Goal: Task Accomplishment & Management: Manage account settings

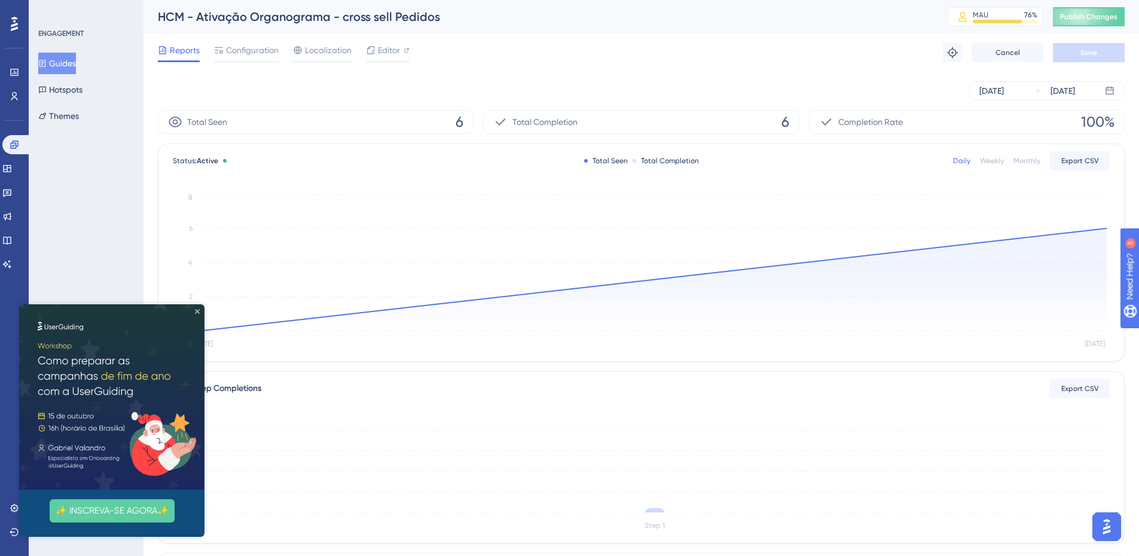
click at [198, 311] on icon "Close Preview" at bounding box center [197, 311] width 5 height 5
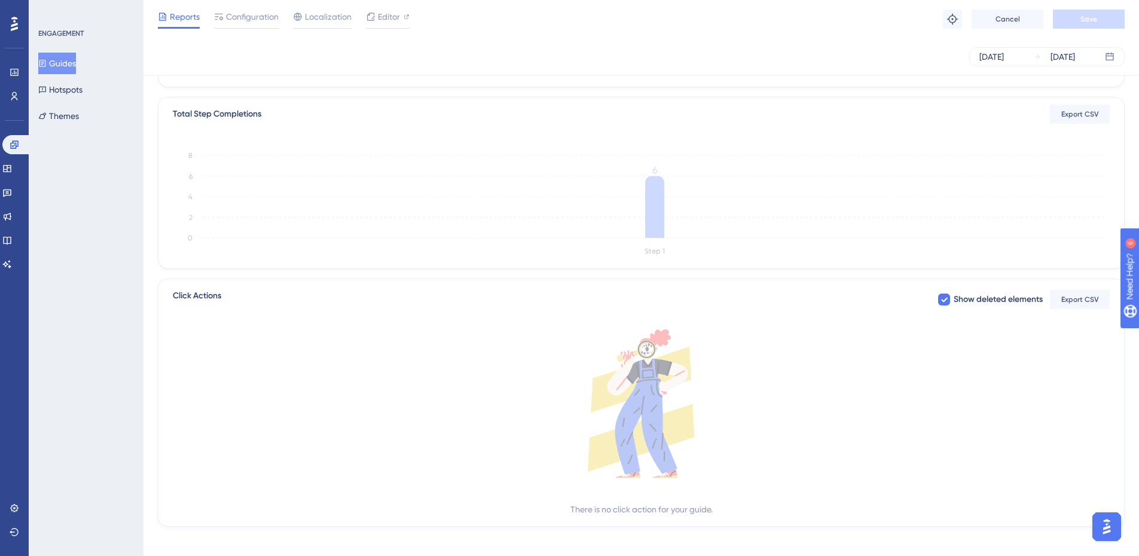
scroll to position [279, 0]
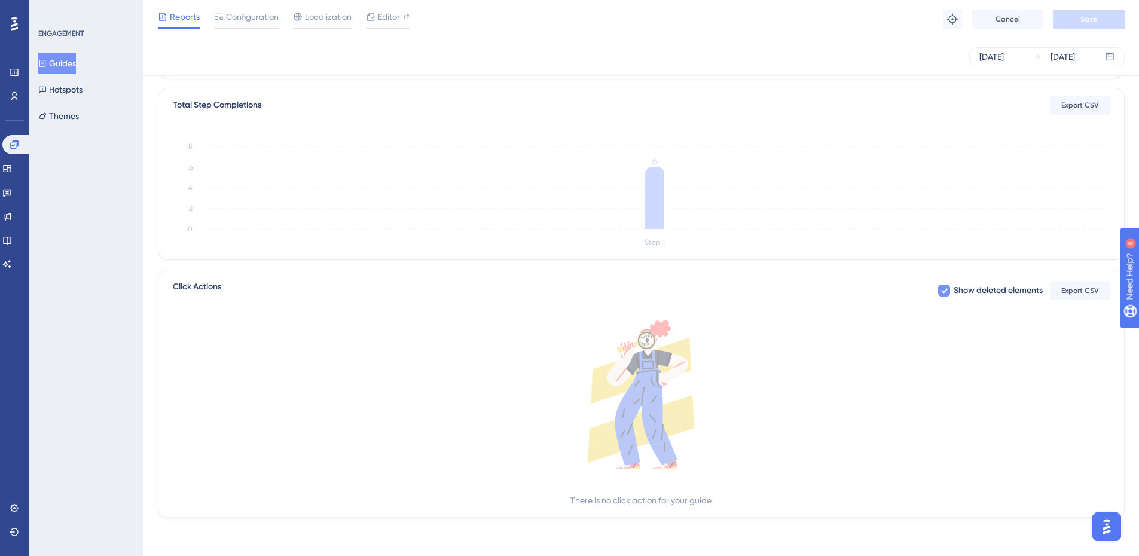
click at [942, 292] on icon at bounding box center [944, 291] width 7 height 5
click at [942, 292] on div at bounding box center [944, 290] width 12 height 12
checkbox input "true"
click at [649, 406] on icon at bounding box center [646, 408] width 62 height 116
click at [659, 382] on icon at bounding box center [646, 408] width 62 height 116
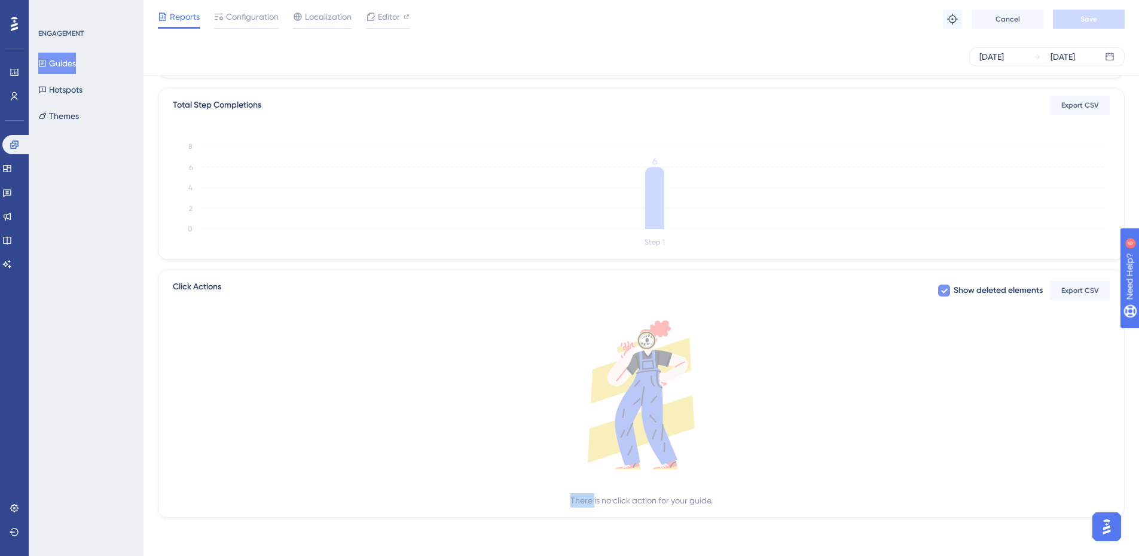
click at [659, 382] on icon at bounding box center [646, 408] width 62 height 116
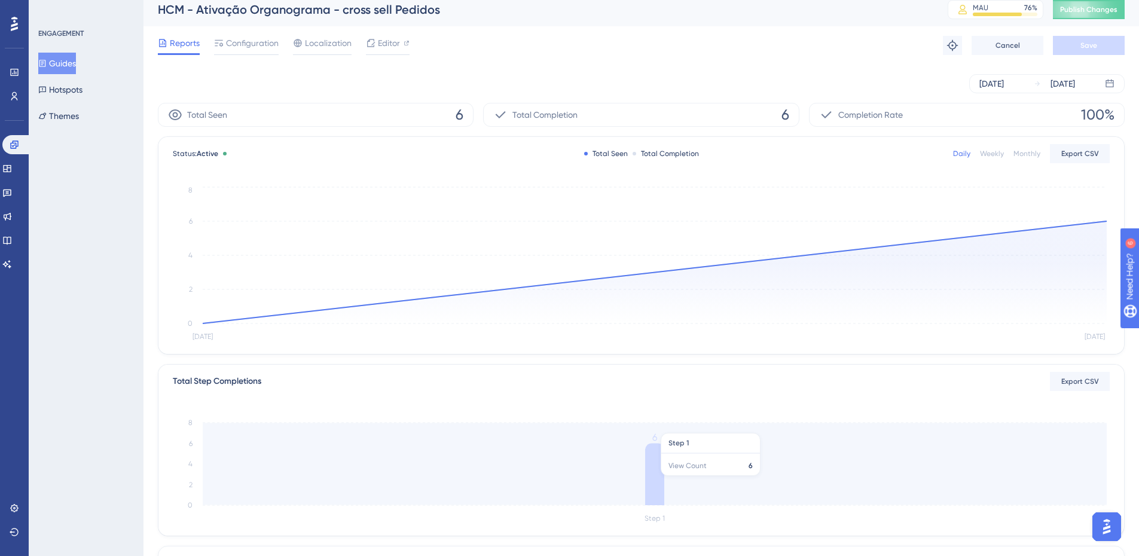
scroll to position [0, 0]
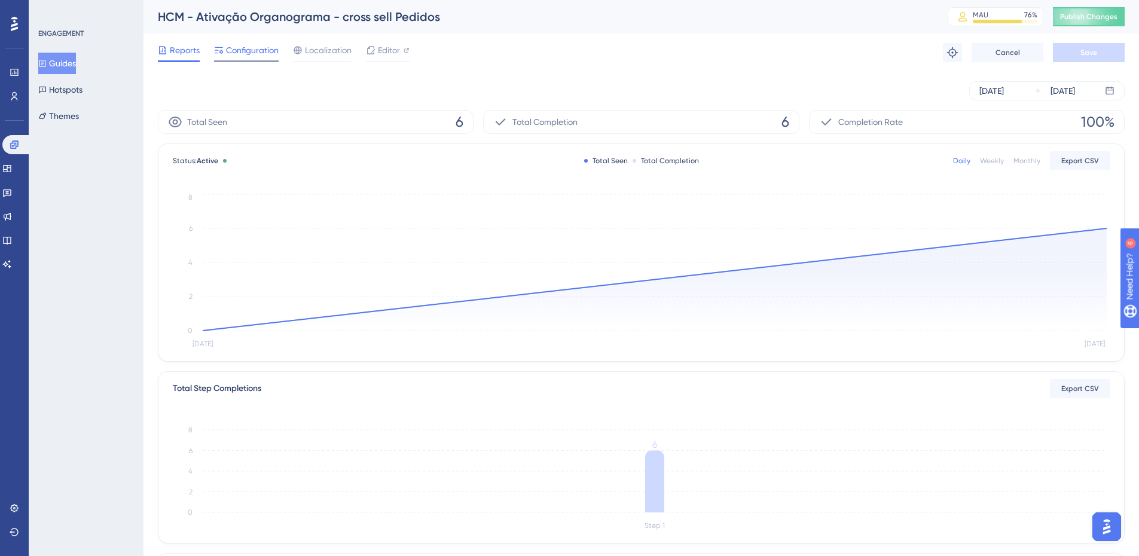
click at [266, 52] on span "Configuration" at bounding box center [252, 50] width 53 height 14
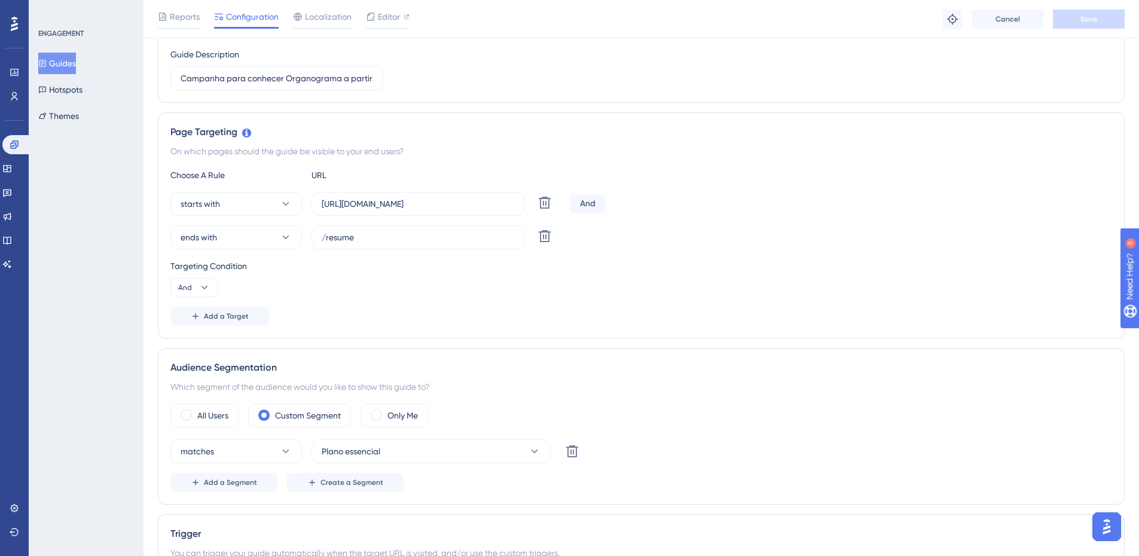
scroll to position [31, 0]
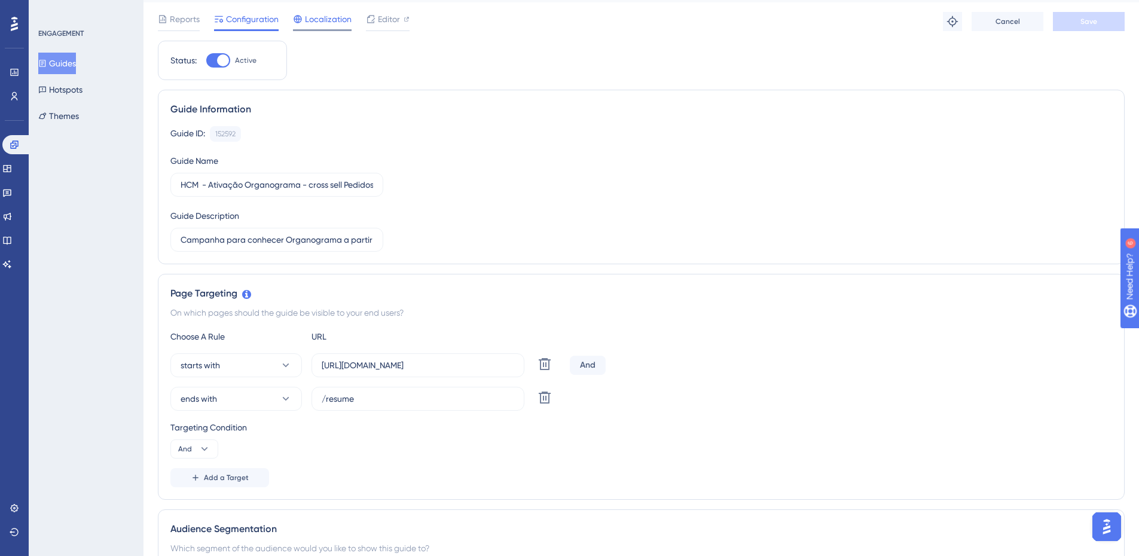
click at [313, 17] on span "Localization" at bounding box center [328, 19] width 47 height 14
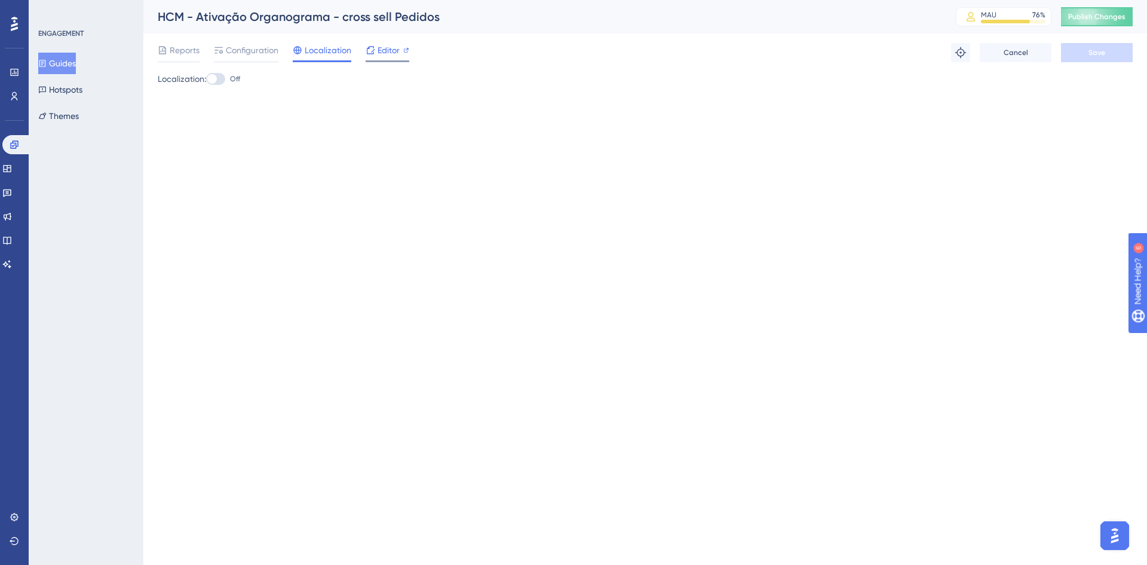
click at [385, 50] on span "Editor" at bounding box center [389, 50] width 22 height 14
click at [253, 47] on span "Configuration" at bounding box center [252, 50] width 53 height 14
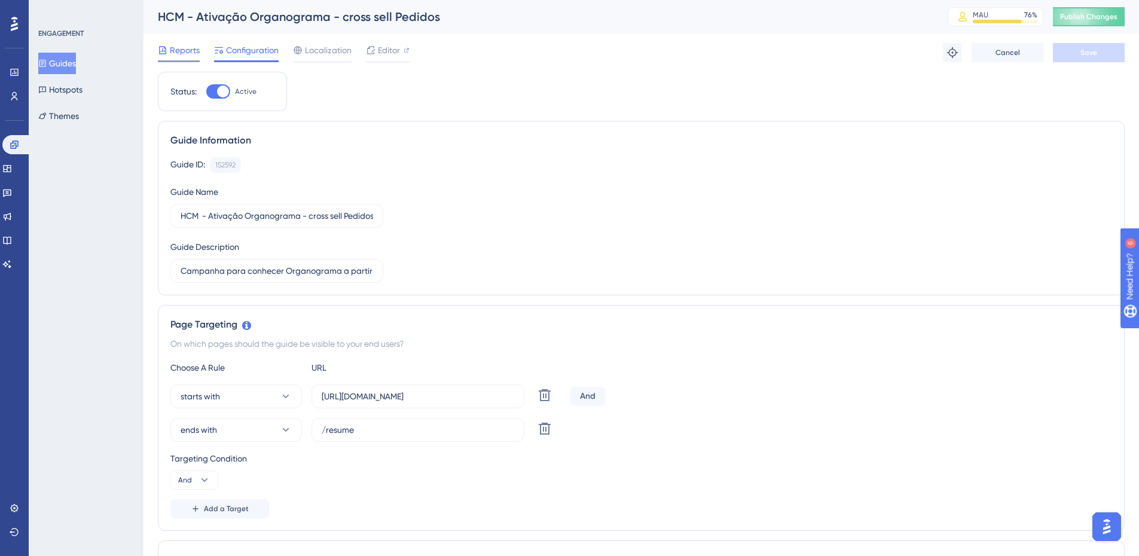
click at [193, 46] on span "Reports" at bounding box center [185, 50] width 30 height 14
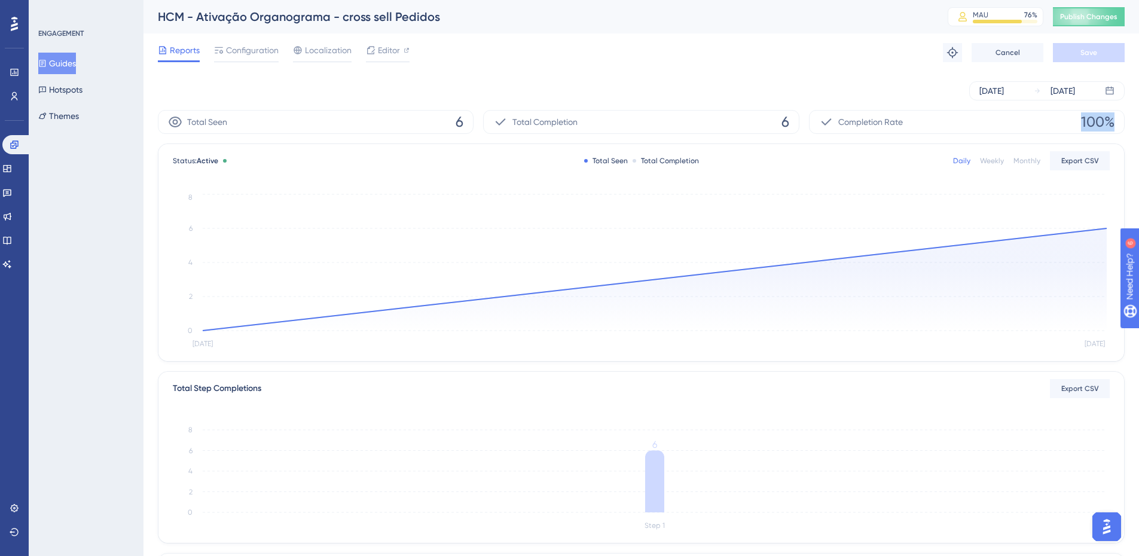
scroll to position [0, 9]
drag, startPoint x: 1080, startPoint y: 120, endPoint x: 1127, endPoint y: 121, distance: 47.2
click at [1127, 121] on div "Performance Users Engagement Widgets Feedback Product Updates Knowledge Base AI…" at bounding box center [640, 410] width 995 height 820
click at [1124, 121] on div "Performance Users Engagement Widgets Feedback Product Updates Knowledge Base AI…" at bounding box center [640, 410] width 995 height 820
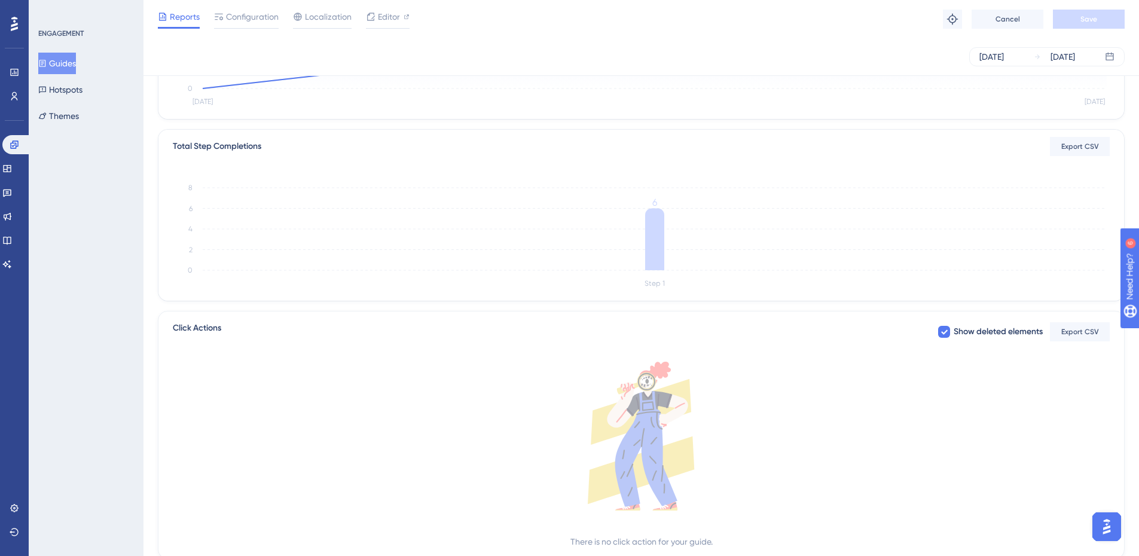
scroll to position [279, 9]
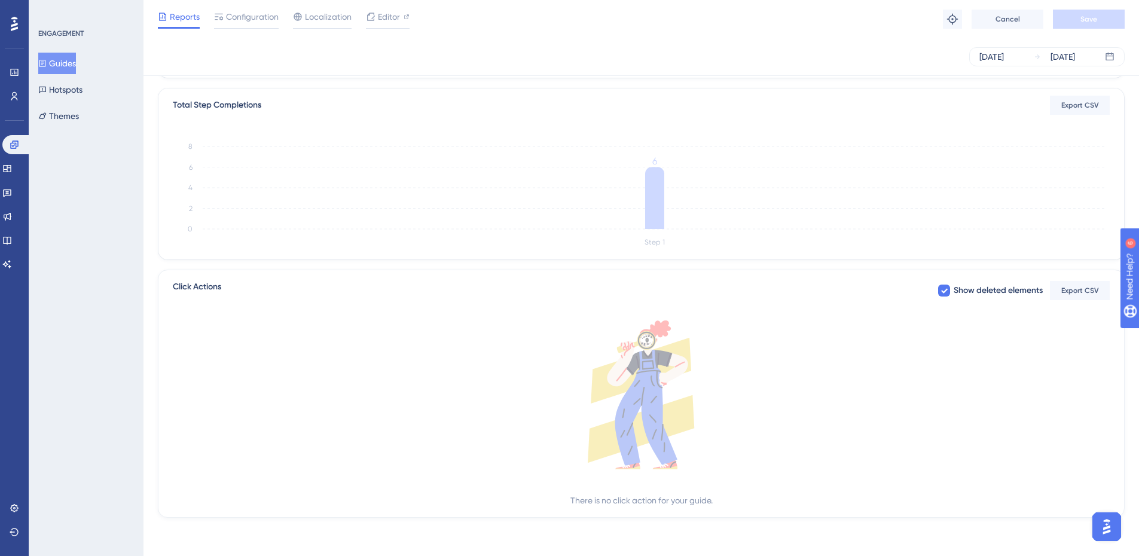
click at [197, 286] on span "Click Actions" at bounding box center [197, 291] width 48 height 22
click at [225, 285] on div "Click Actions Show deleted elements Export CSV" at bounding box center [641, 291] width 937 height 22
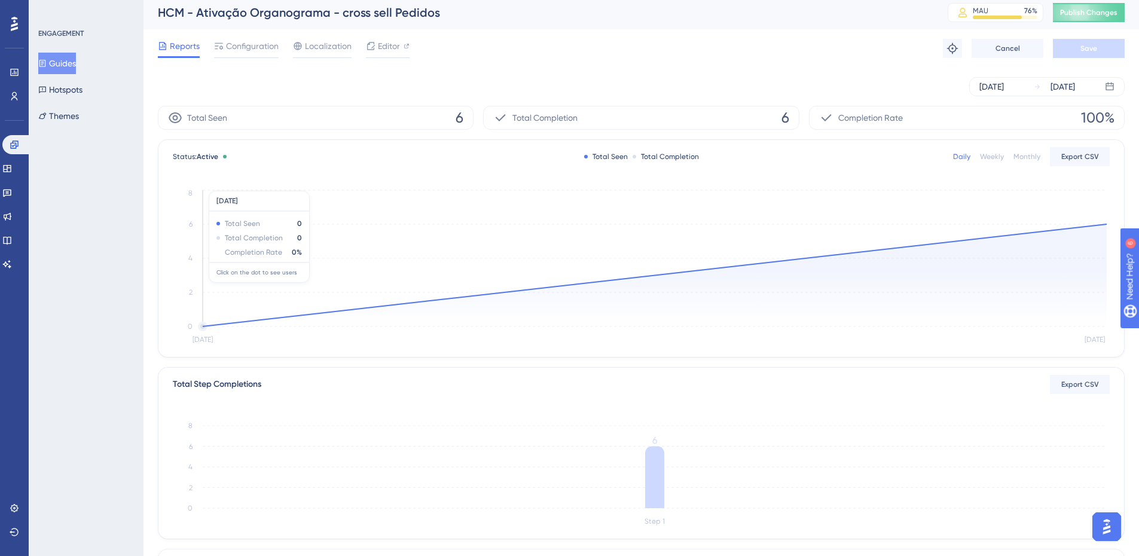
scroll to position [0, 9]
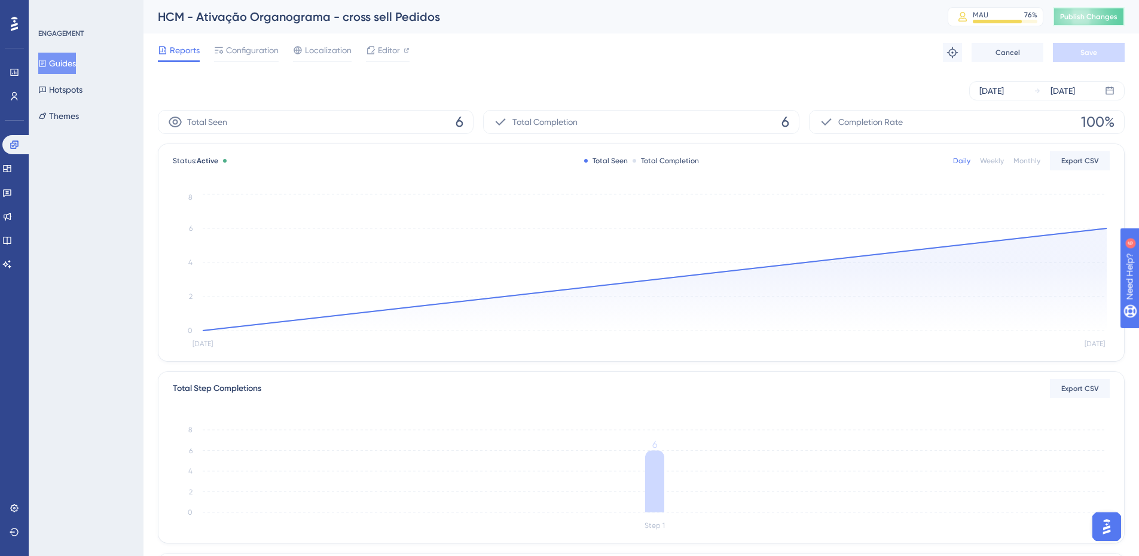
click at [1091, 17] on span "Publish Changes" at bounding box center [1088, 17] width 57 height 10
click at [366, 20] on icon at bounding box center [371, 22] width 12 height 12
click at [71, 65] on button "Guides" at bounding box center [57, 64] width 38 height 22
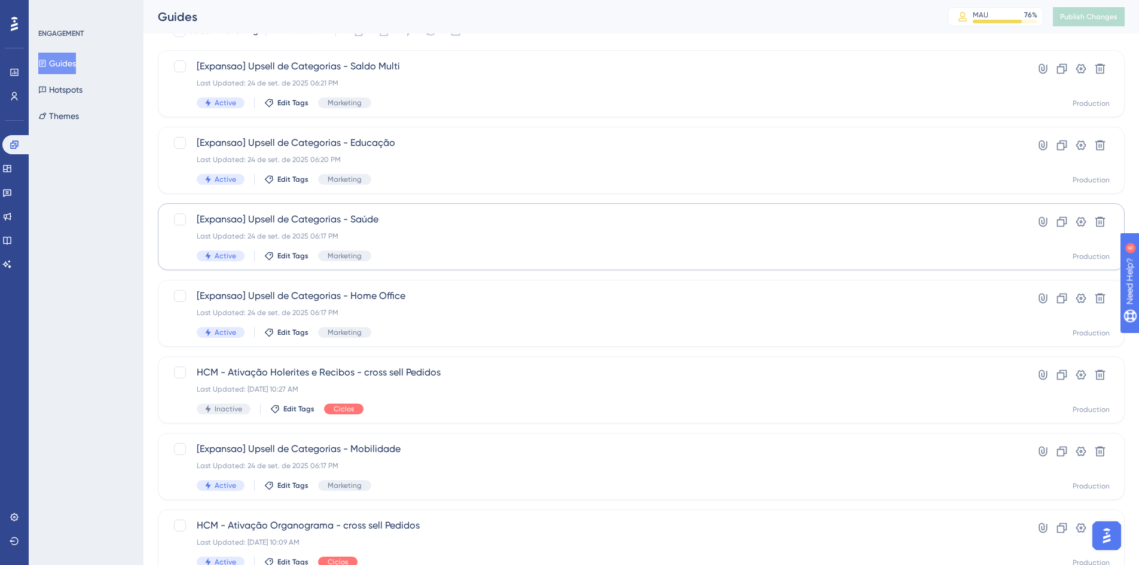
scroll to position [120, 0]
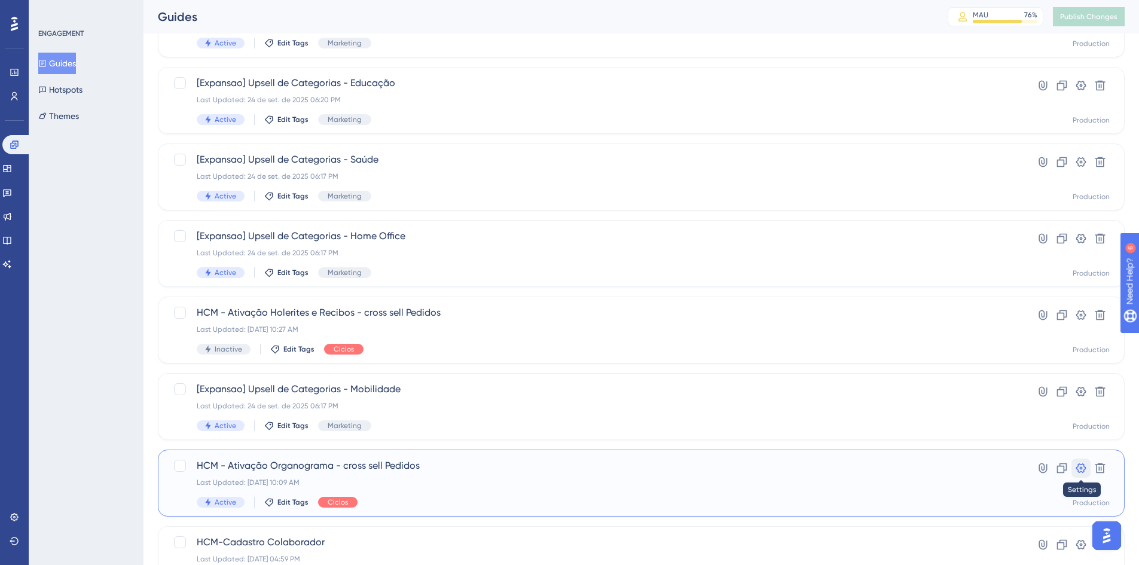
click at [1079, 466] on icon at bounding box center [1081, 468] width 12 height 12
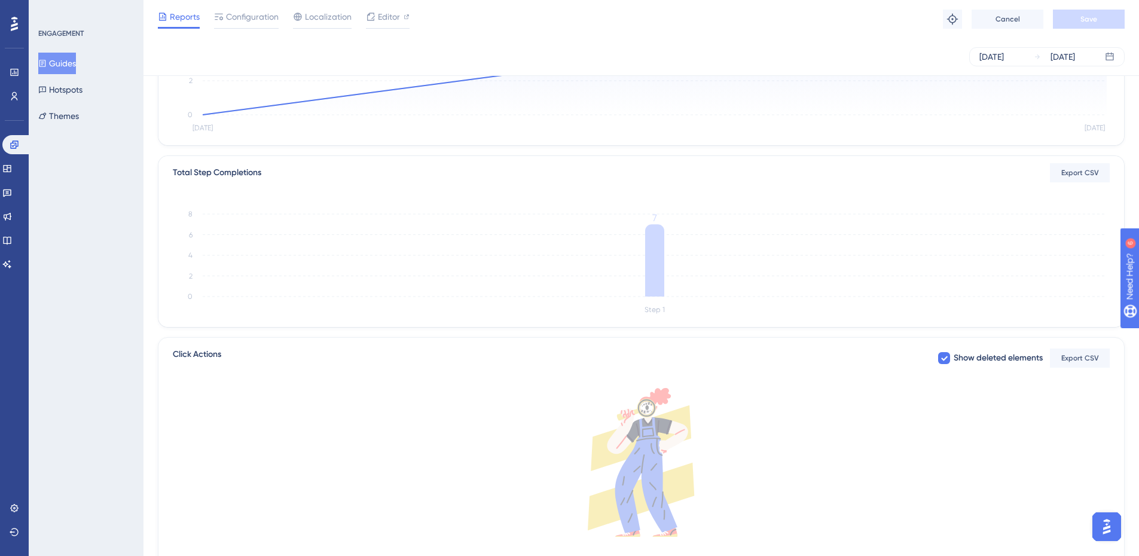
scroll to position [279, 0]
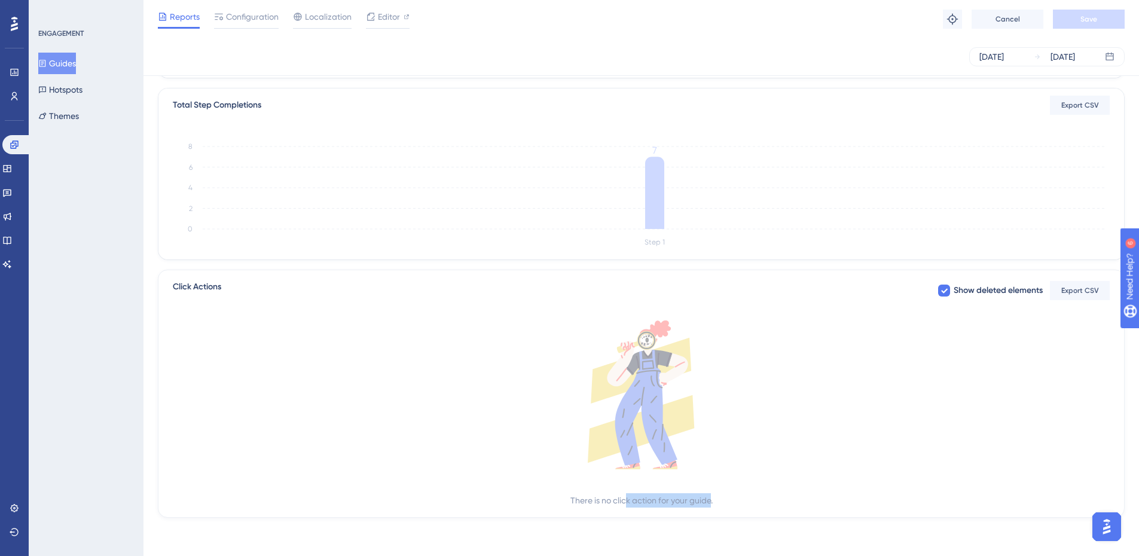
drag, startPoint x: 626, startPoint y: 503, endPoint x: 709, endPoint y: 508, distance: 83.2
click at [709, 508] on div "Click Actions Show deleted elements Export CSV There is no click action for you…" at bounding box center [641, 394] width 966 height 248
click at [650, 498] on div "There is no click action for your guide." at bounding box center [641, 500] width 142 height 14
drag, startPoint x: 599, startPoint y: 499, endPoint x: 680, endPoint y: 503, distance: 81.4
click at [680, 503] on div "There is no click action for your guide." at bounding box center [641, 500] width 142 height 14
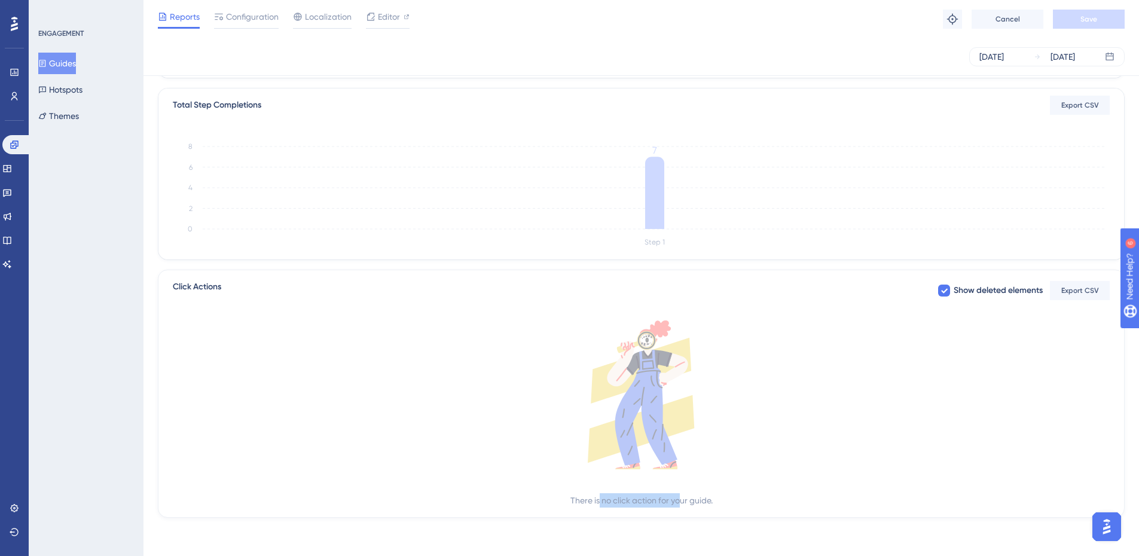
click at [680, 503] on div "There is no click action for your guide." at bounding box center [641, 500] width 142 height 14
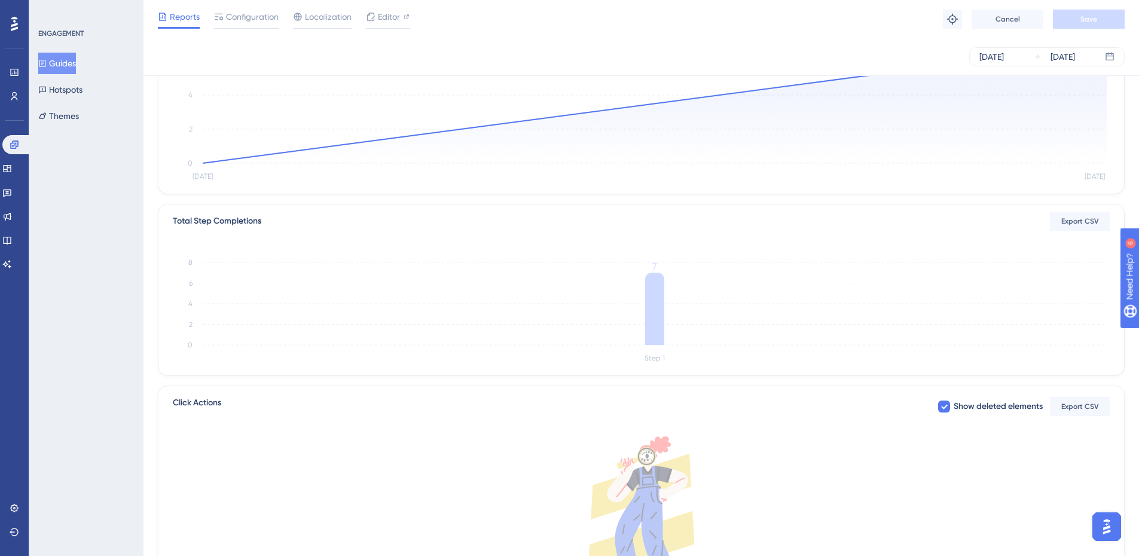
scroll to position [0, 0]
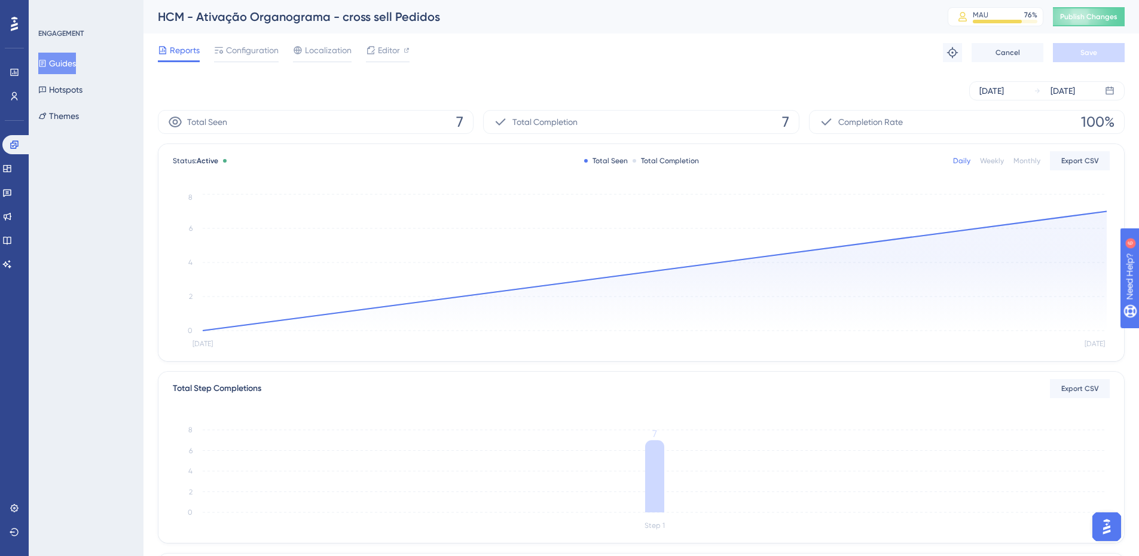
click at [65, 58] on button "Guides" at bounding box center [57, 64] width 38 height 22
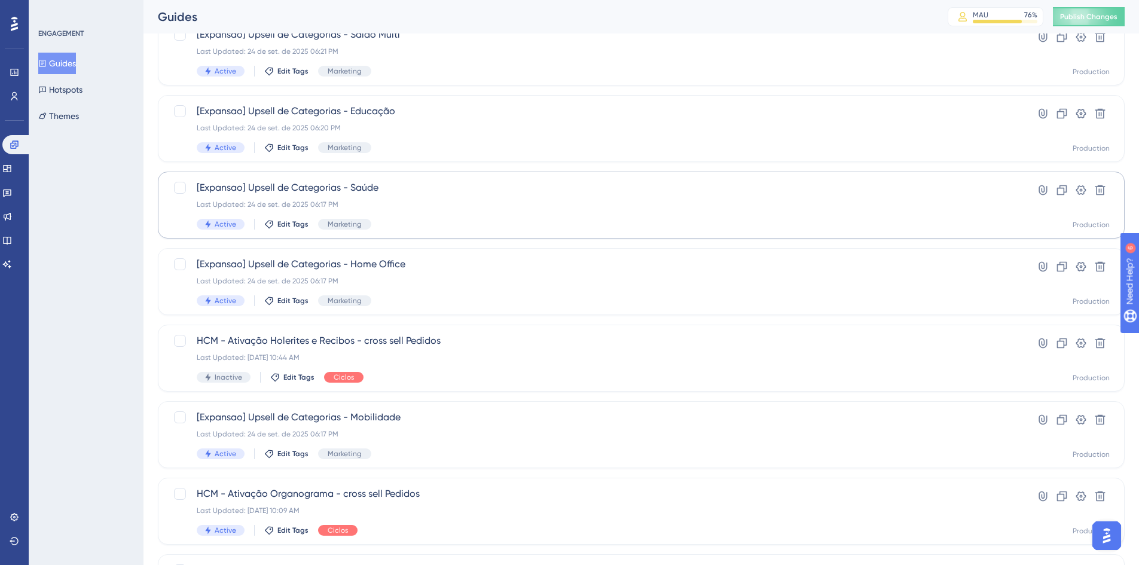
scroll to position [120, 0]
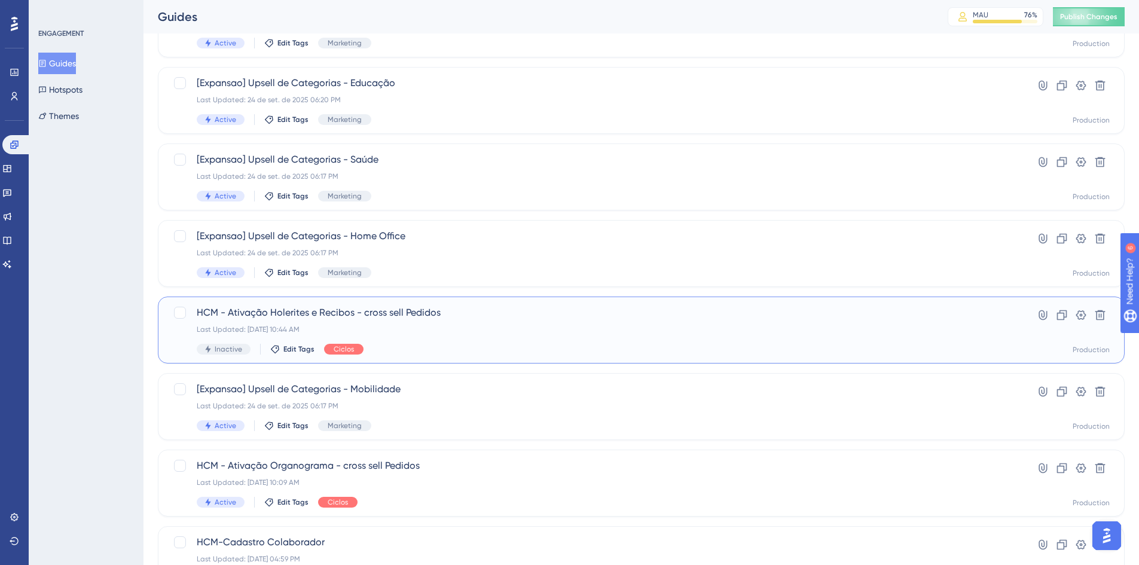
click at [299, 314] on span "HCM - Ativação Holerites e Recibos - cross sell Pedidos" at bounding box center [593, 312] width 793 height 14
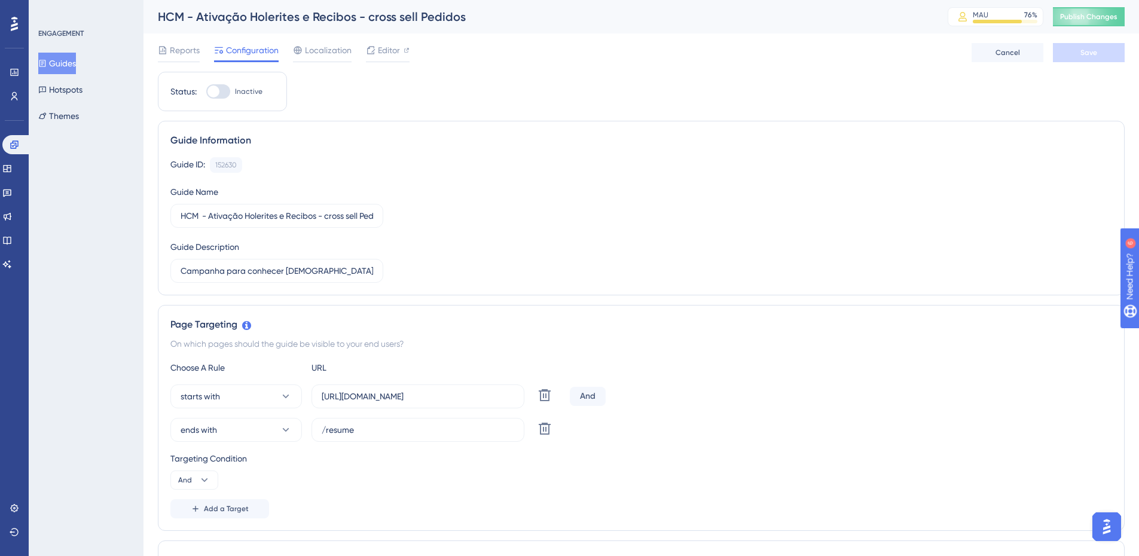
click at [224, 88] on div at bounding box center [218, 91] width 24 height 14
click at [206, 91] on input "Inactive" at bounding box center [206, 91] width 1 height 1
checkbox input "true"
click at [382, 54] on span "Editor" at bounding box center [389, 50] width 22 height 14
click at [223, 88] on div at bounding box center [218, 91] width 24 height 14
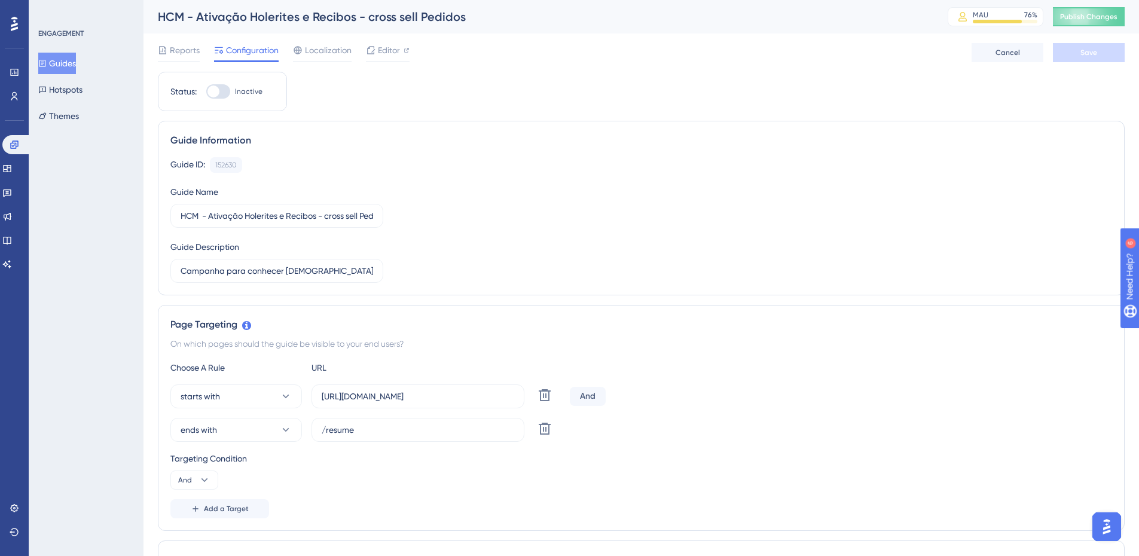
click at [206, 91] on input "Inactive" at bounding box center [206, 91] width 1 height 1
checkbox input "true"
click at [1088, 53] on span "Save" at bounding box center [1088, 53] width 17 height 10
click at [1097, 12] on span "Publish Changes" at bounding box center [1088, 17] width 57 height 10
click at [373, 23] on icon at bounding box center [371, 22] width 12 height 12
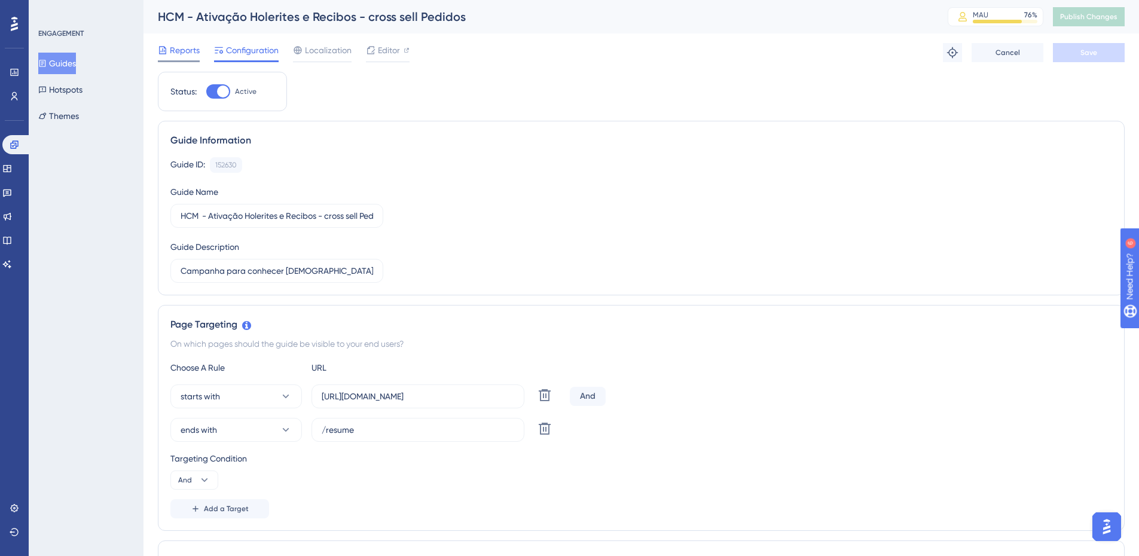
click at [178, 50] on span "Reports" at bounding box center [185, 50] width 30 height 14
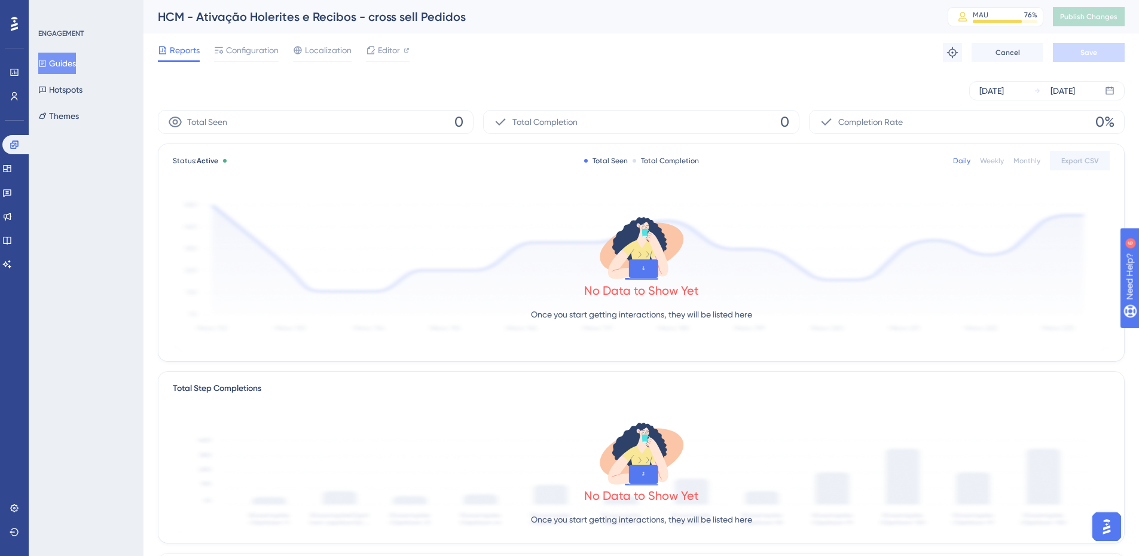
click at [68, 60] on button "Guides" at bounding box center [57, 64] width 38 height 22
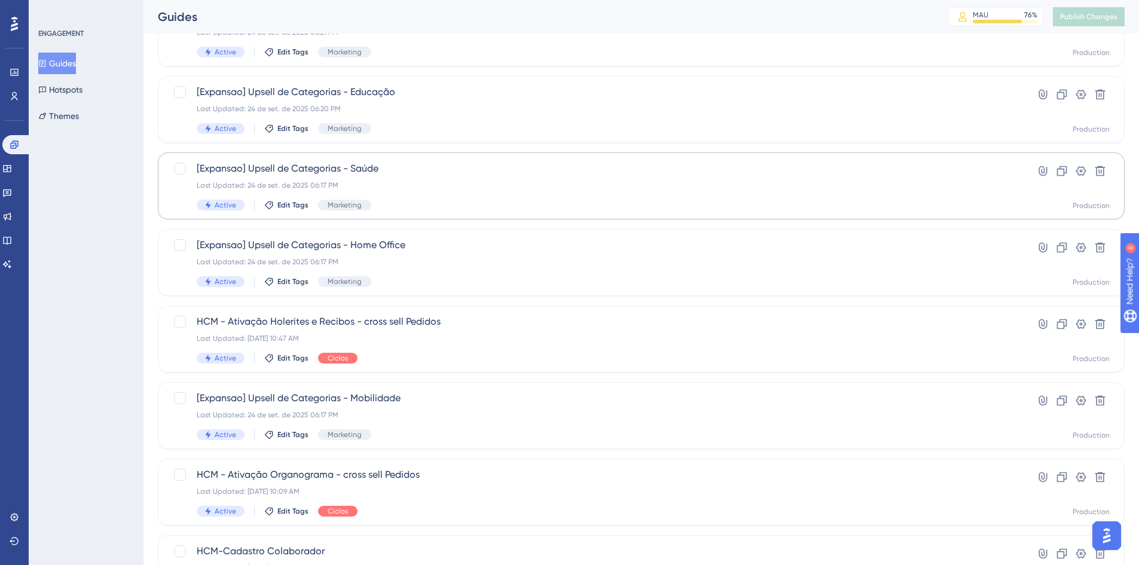
scroll to position [120, 0]
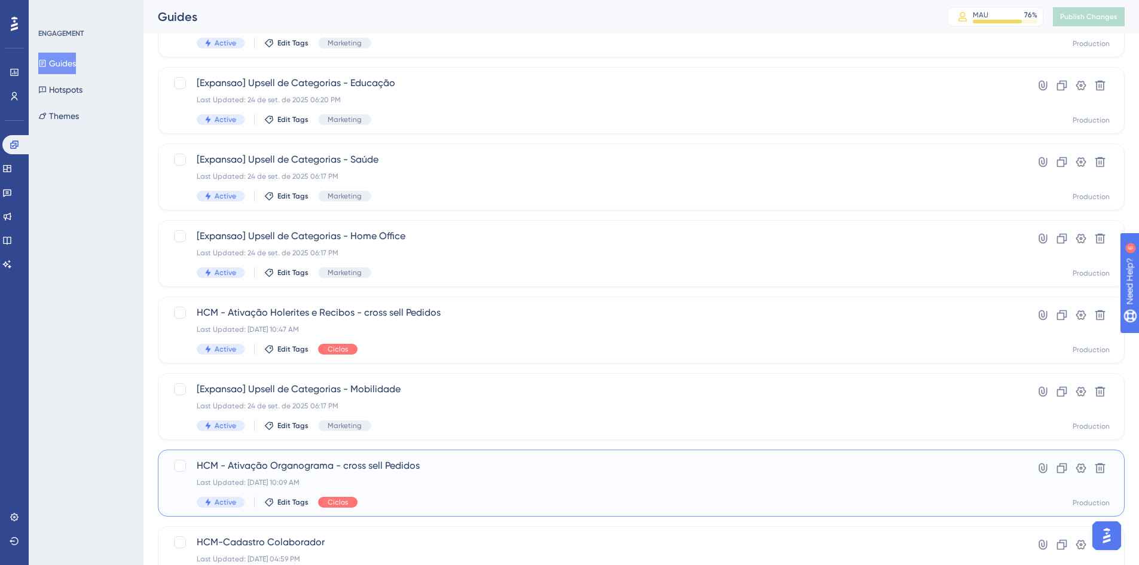
click at [308, 466] on span "HCM - Ativação Organograma - cross sell Pedidos" at bounding box center [593, 465] width 793 height 14
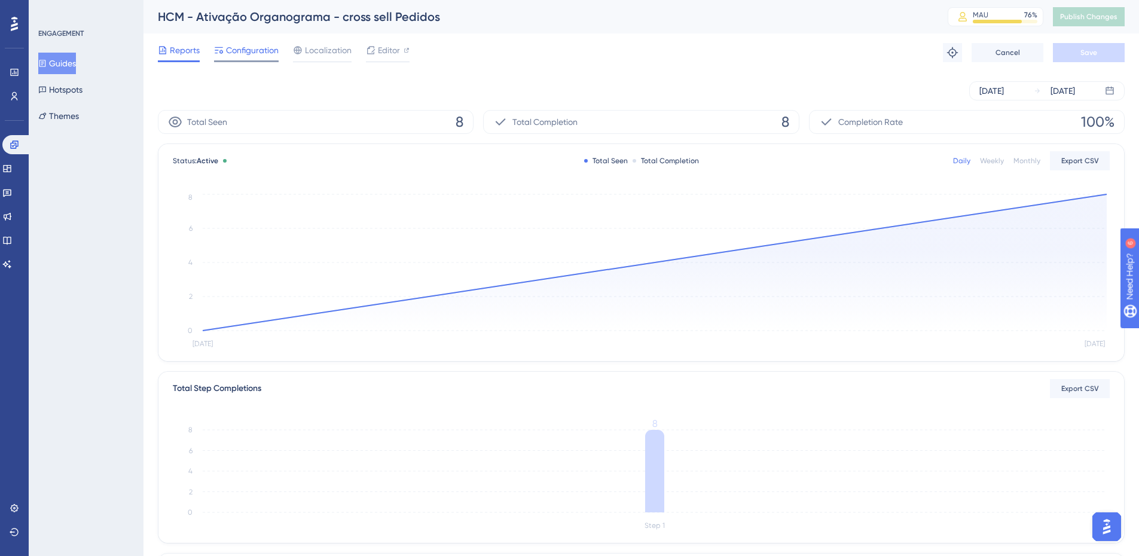
click at [255, 53] on span "Configuration" at bounding box center [252, 50] width 53 height 14
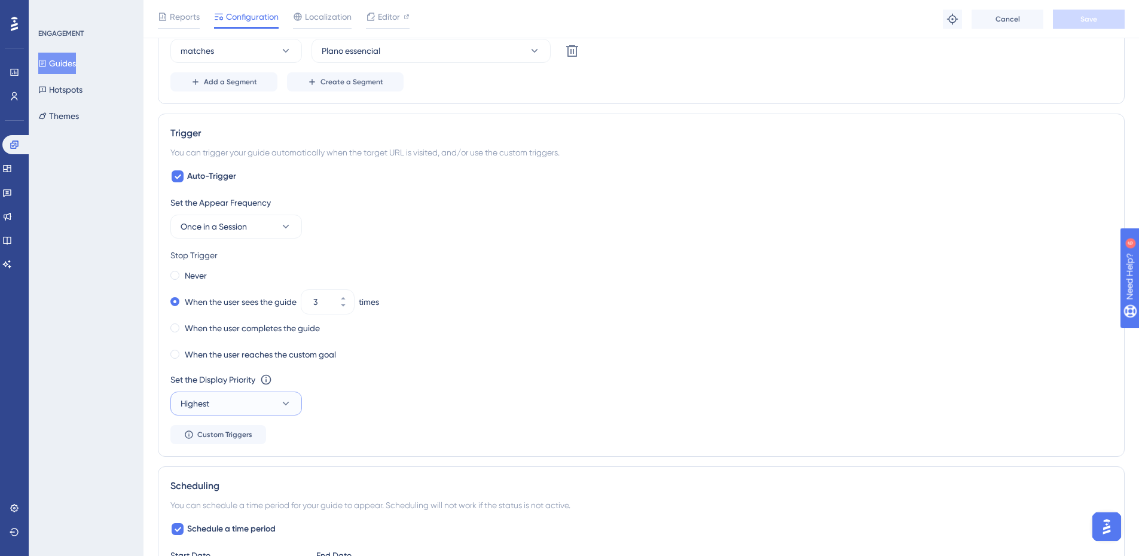
click at [270, 402] on button "Highest" at bounding box center [235, 403] width 131 height 24
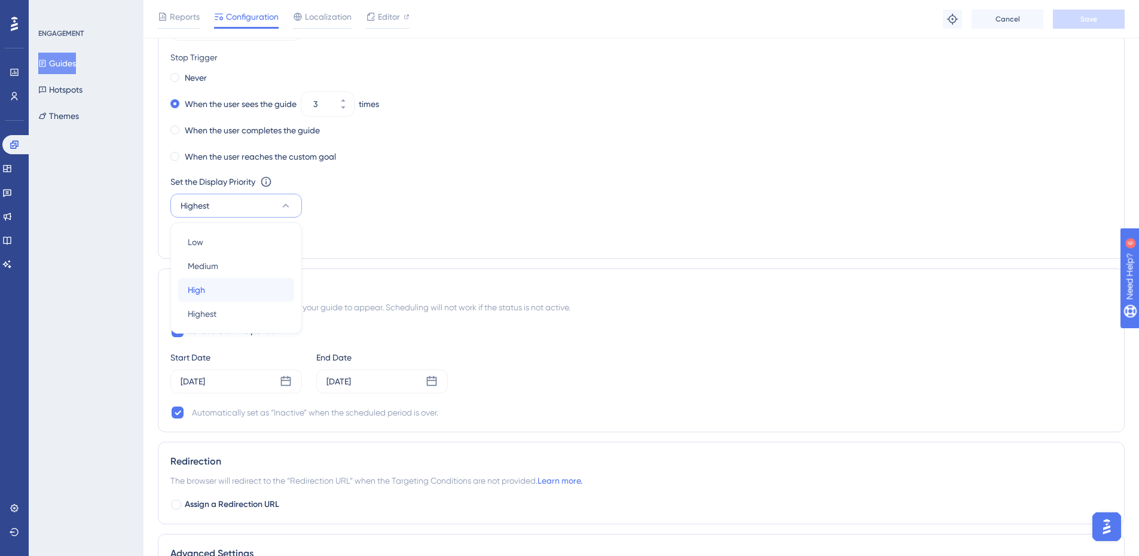
click at [235, 291] on div "High High" at bounding box center [236, 290] width 97 height 24
click at [1100, 22] on button "Save" at bounding box center [1088, 19] width 72 height 19
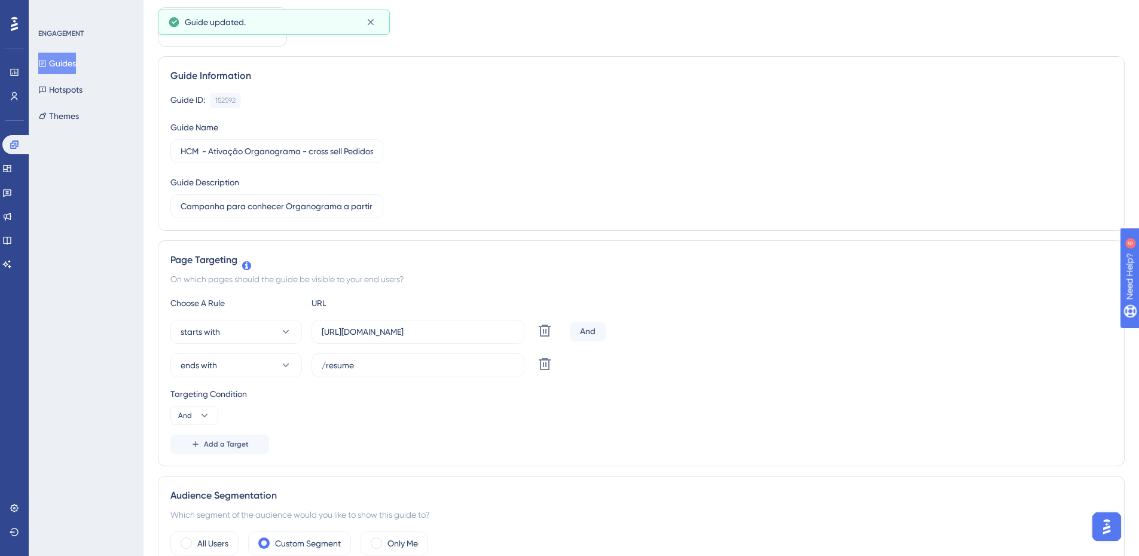
scroll to position [0, 0]
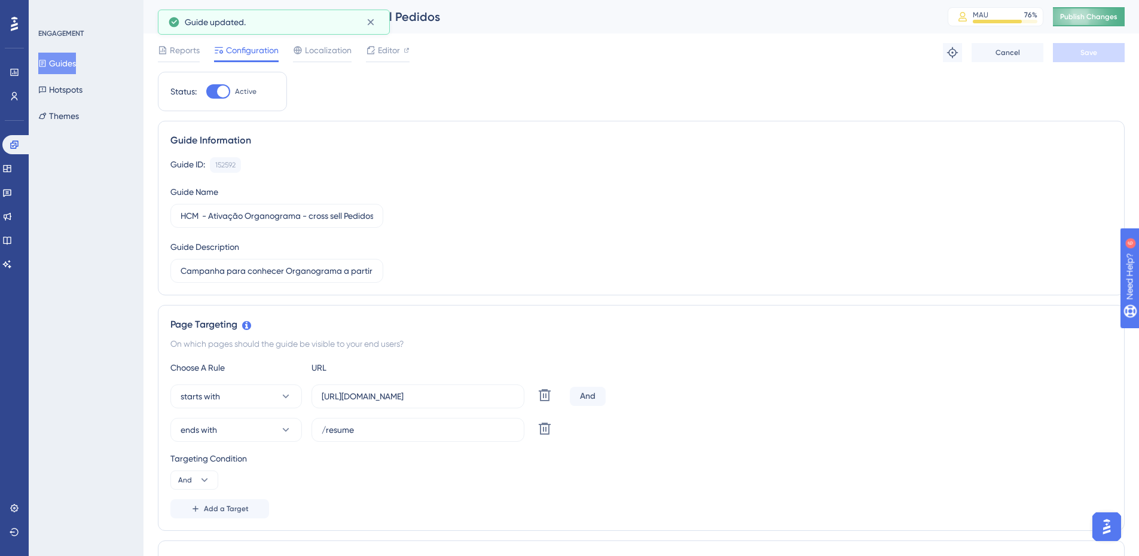
click at [1115, 12] on span "Publish Changes" at bounding box center [1088, 17] width 57 height 10
click at [176, 51] on span "Reports" at bounding box center [185, 50] width 30 height 14
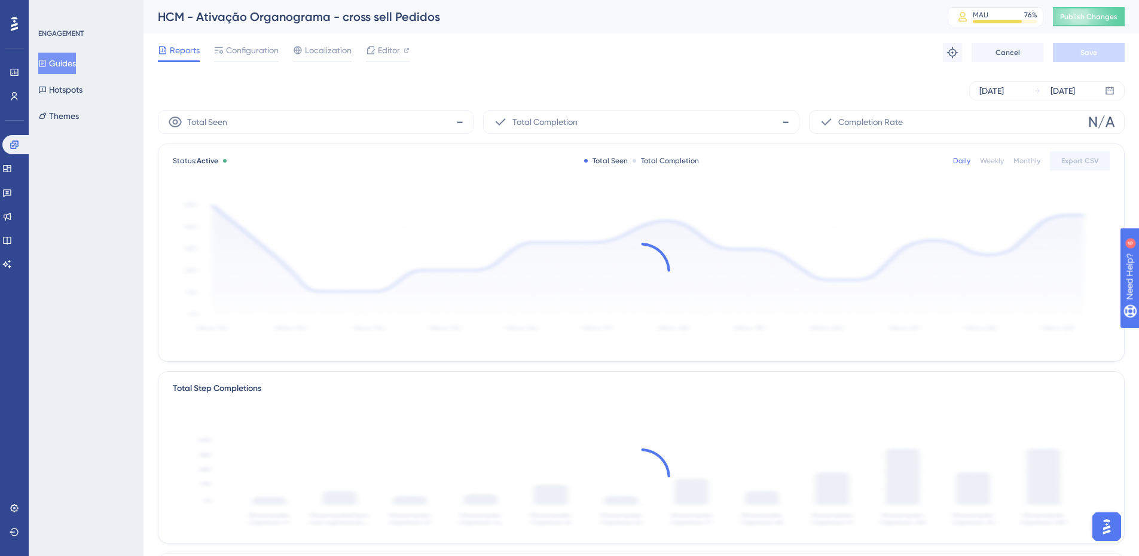
click at [71, 60] on button "Guides" at bounding box center [57, 64] width 38 height 22
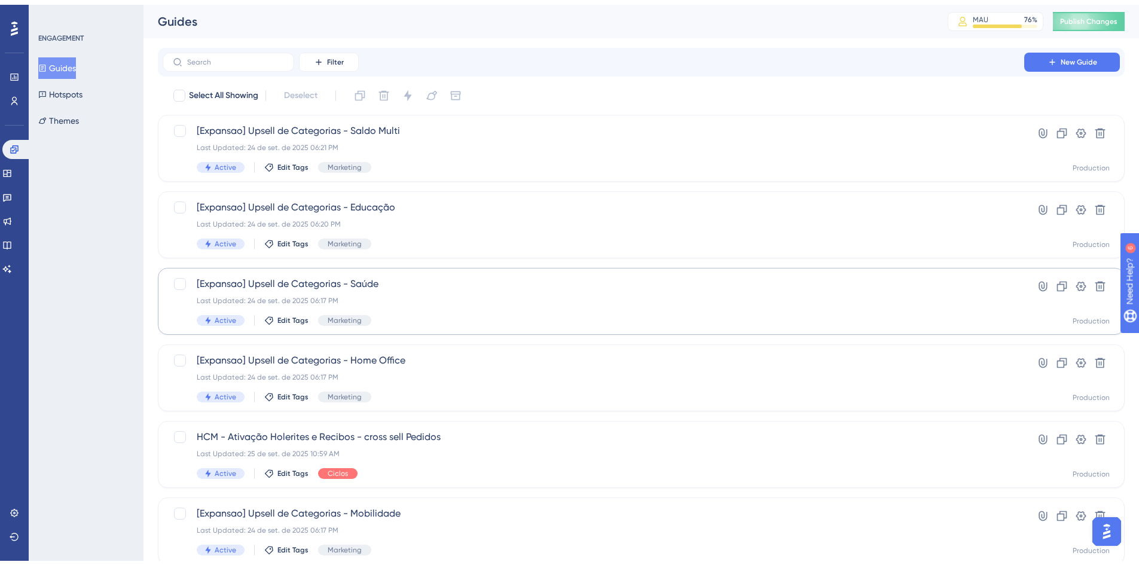
scroll to position [60, 0]
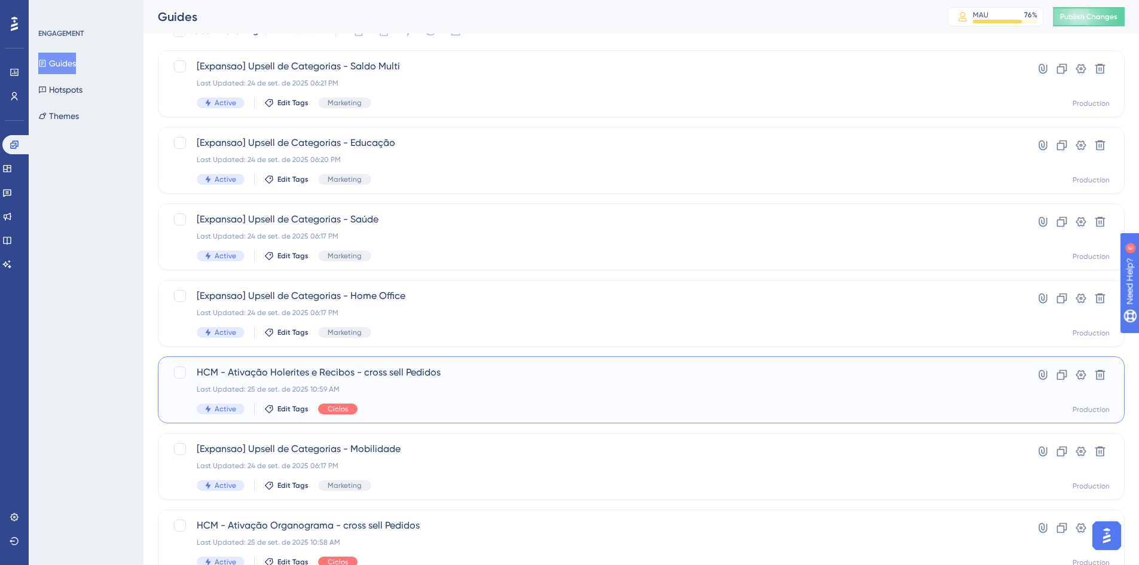
click at [396, 373] on span "HCM - Ativação Holerites e Recibos - cross sell Pedidos" at bounding box center [593, 372] width 793 height 14
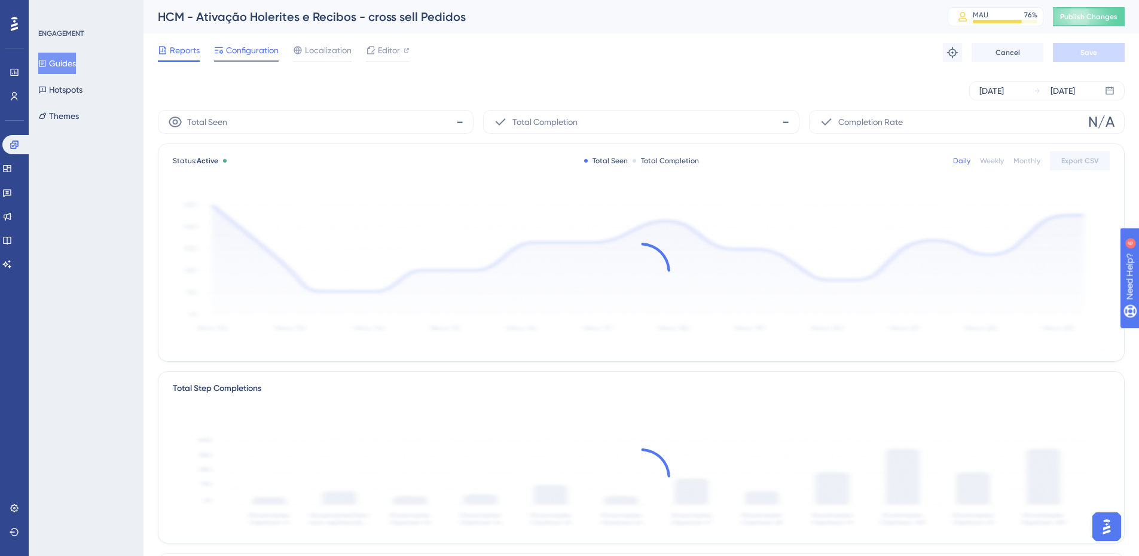
click at [257, 54] on span "Configuration" at bounding box center [252, 50] width 53 height 14
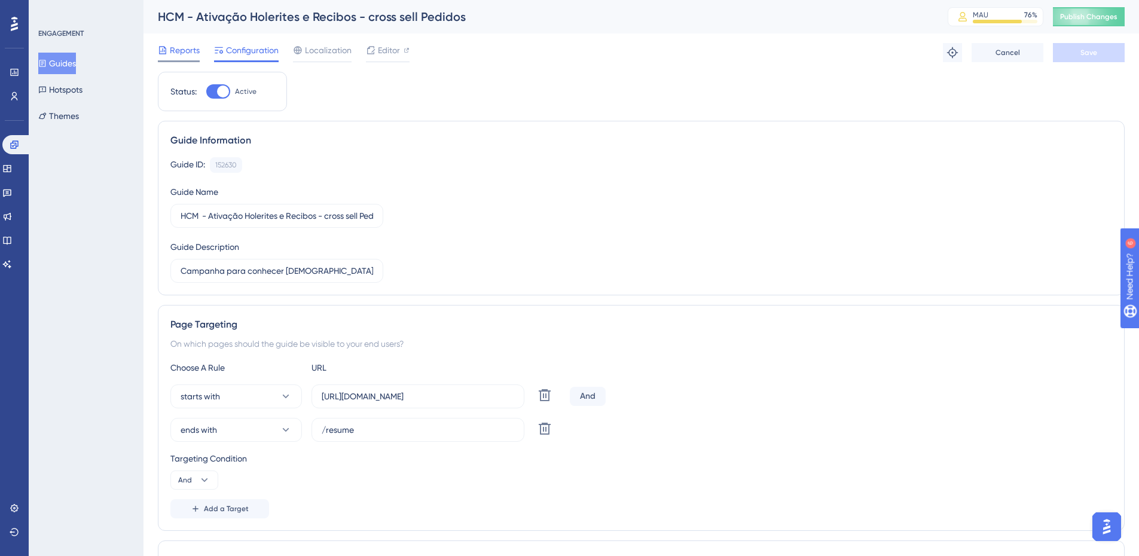
click at [177, 54] on span "Reports" at bounding box center [185, 50] width 30 height 14
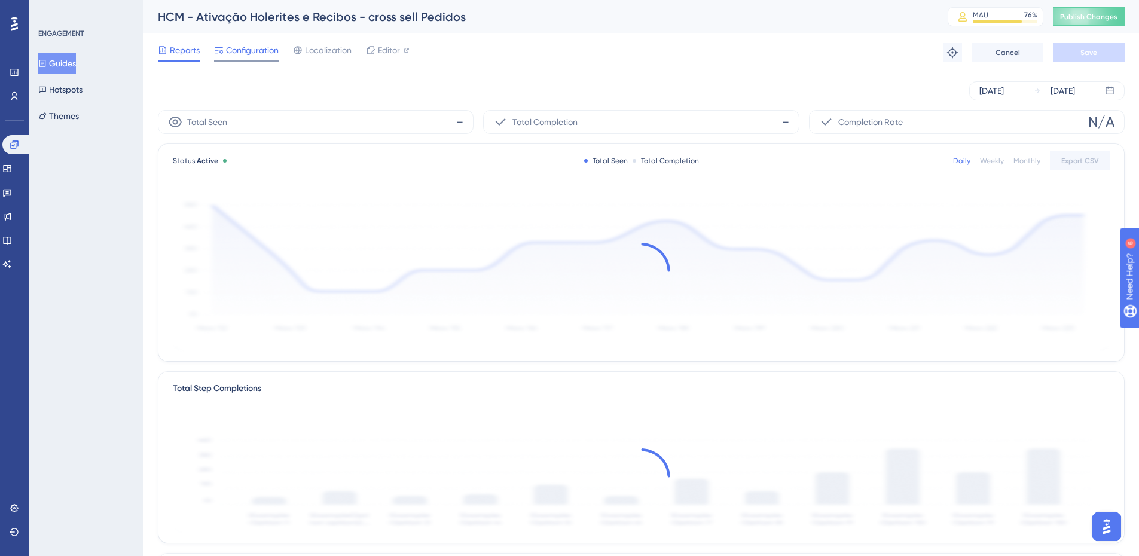
click at [246, 50] on span "Configuration" at bounding box center [252, 50] width 53 height 14
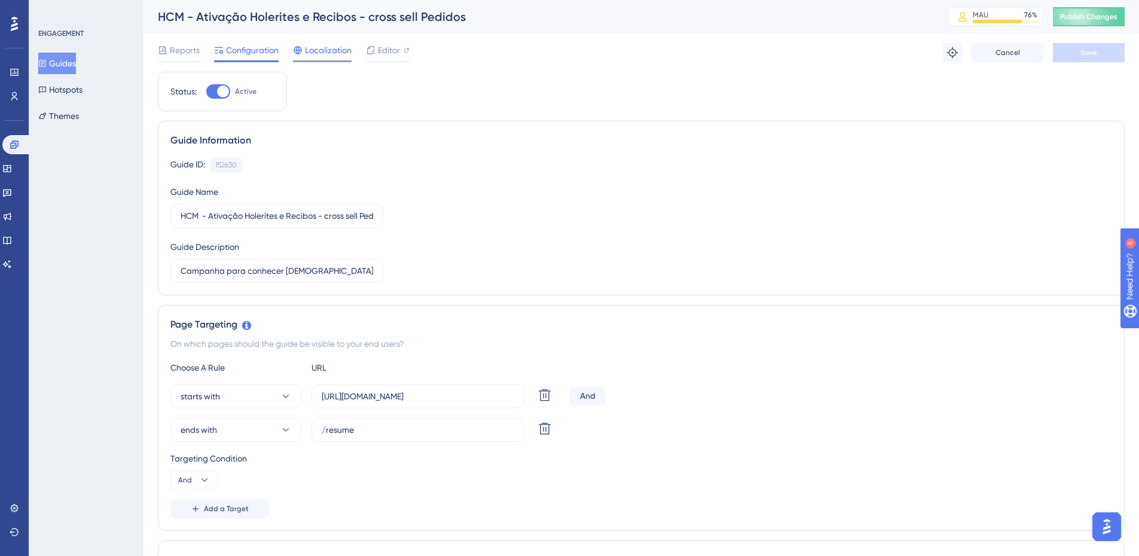
click at [338, 52] on span "Localization" at bounding box center [328, 50] width 47 height 14
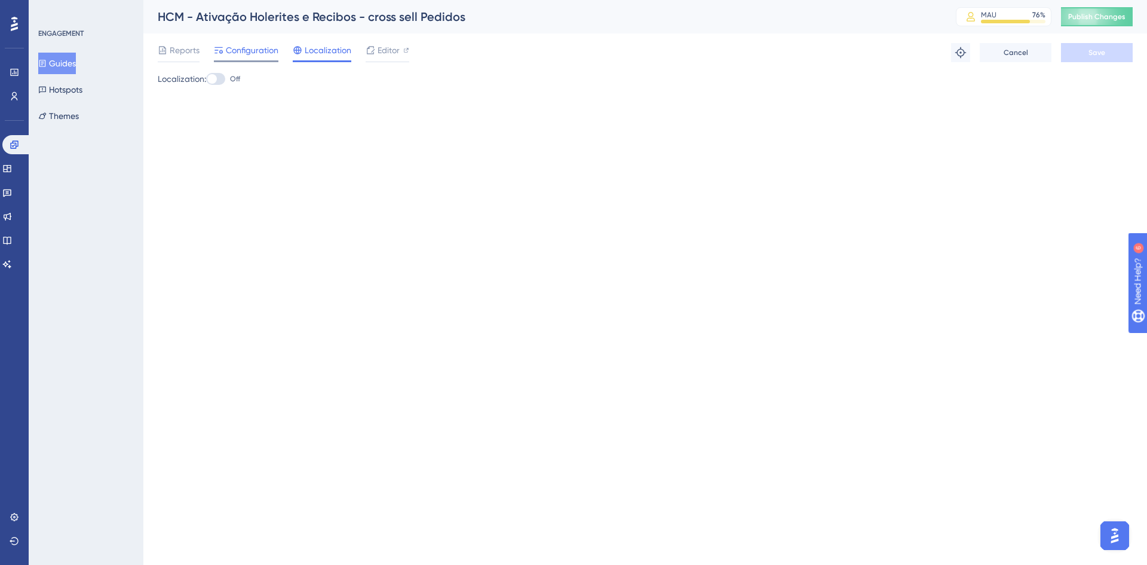
click at [247, 51] on span "Configuration" at bounding box center [252, 50] width 53 height 14
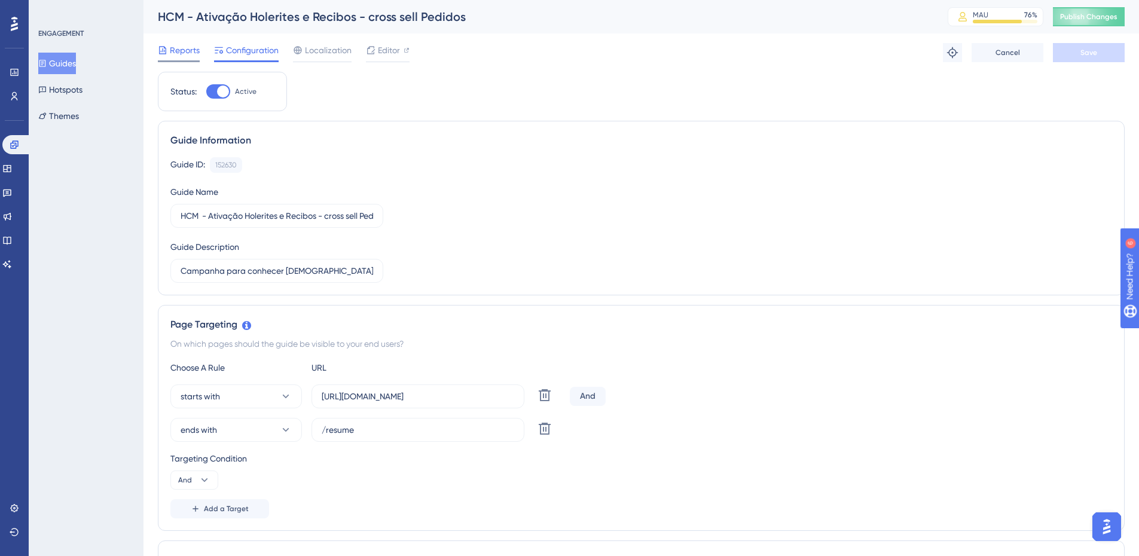
click at [183, 48] on span "Reports" at bounding box center [185, 50] width 30 height 14
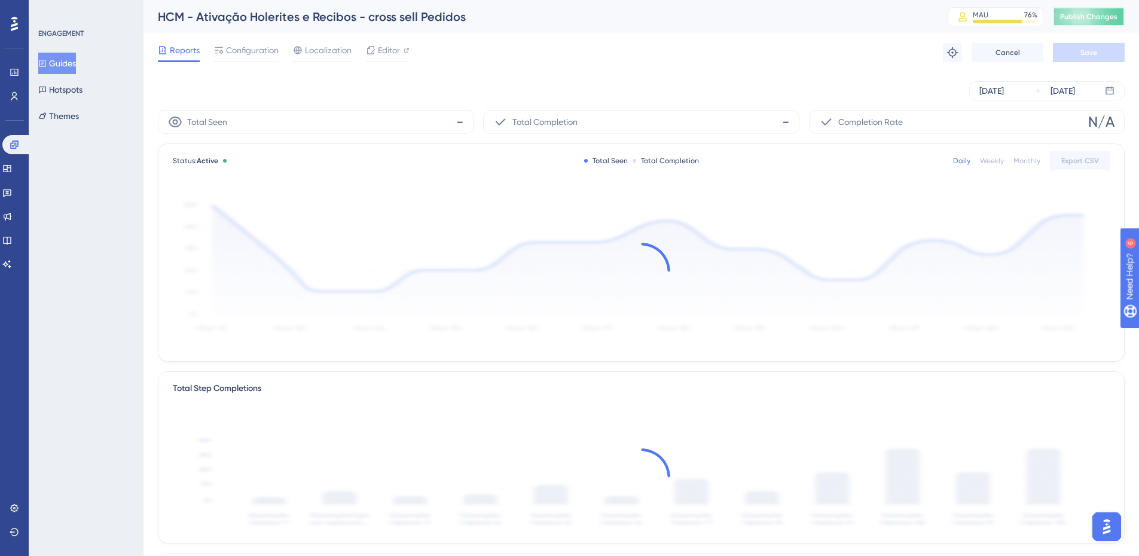
click at [1095, 19] on span "Publish Changes" at bounding box center [1088, 17] width 57 height 10
click at [62, 54] on button "Guides" at bounding box center [57, 64] width 38 height 22
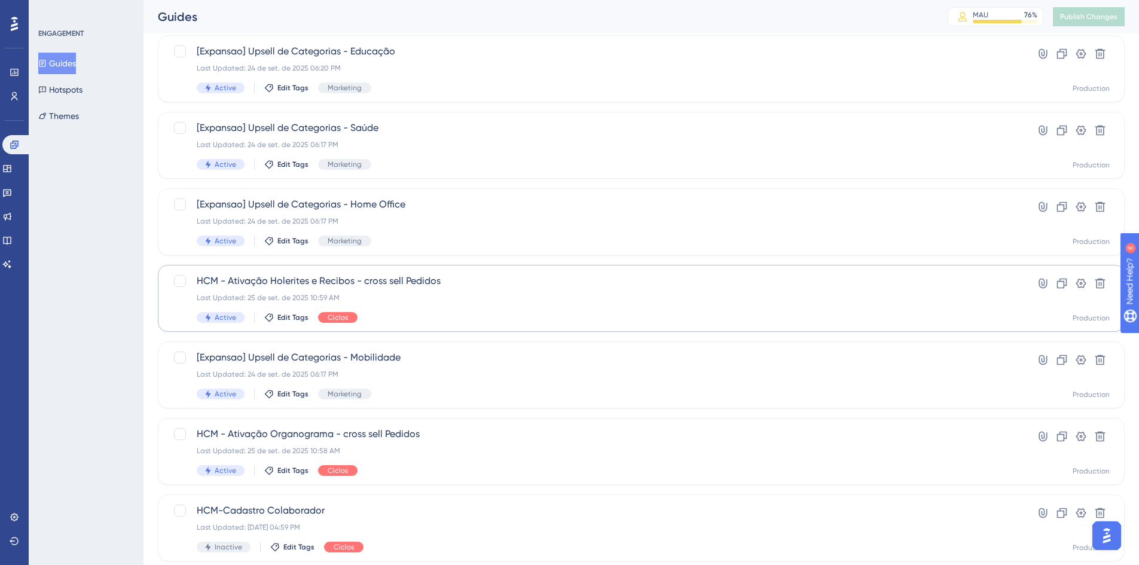
scroll to position [179, 0]
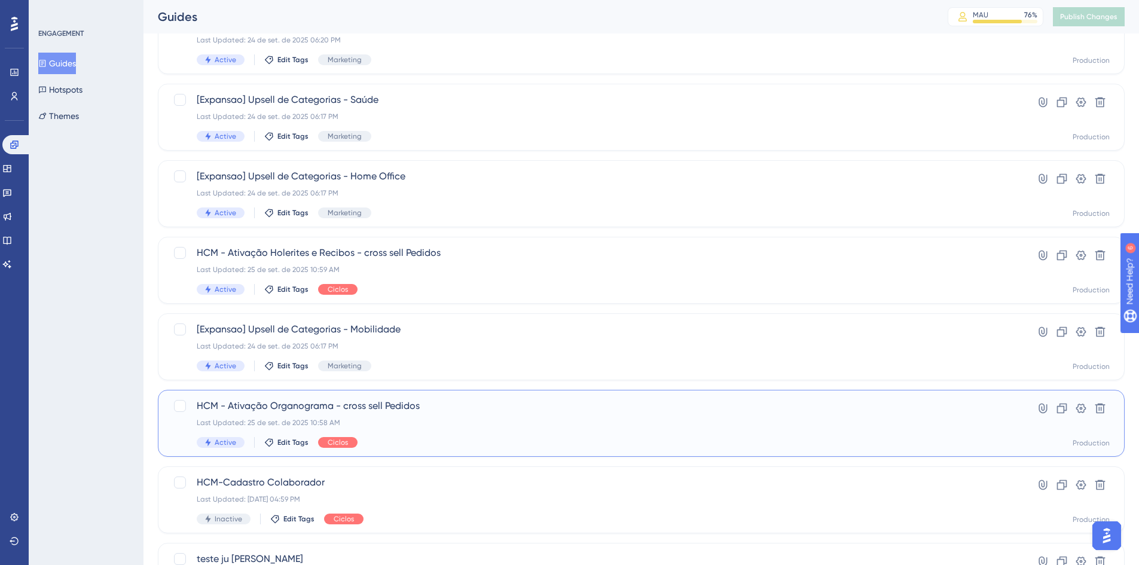
click at [277, 406] on span "HCM - Ativação Organograma - cross sell Pedidos" at bounding box center [593, 406] width 793 height 14
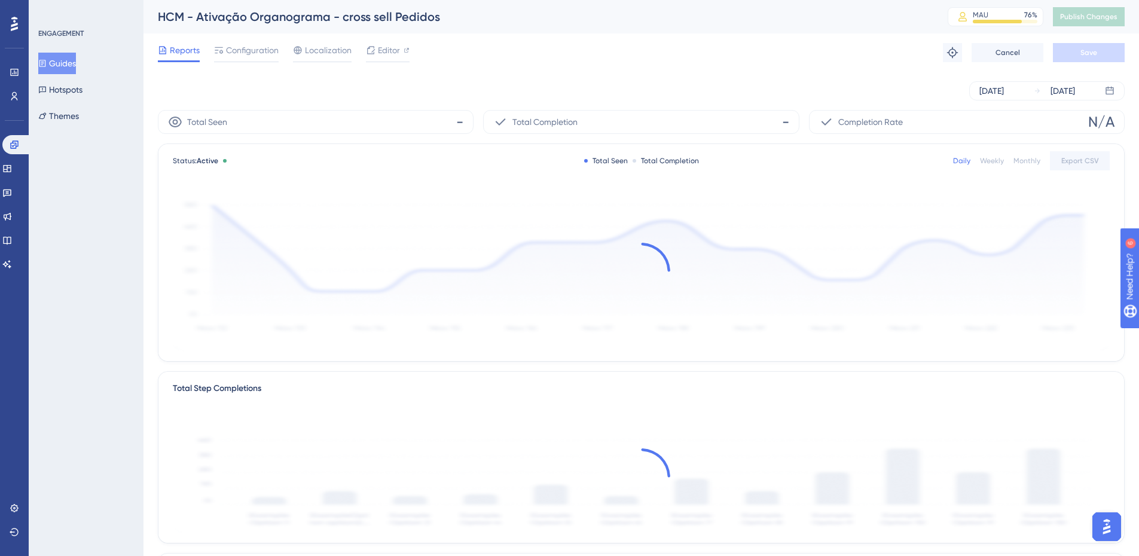
click at [179, 50] on span "Reports" at bounding box center [185, 50] width 30 height 14
click at [58, 56] on button "Guides" at bounding box center [57, 64] width 38 height 22
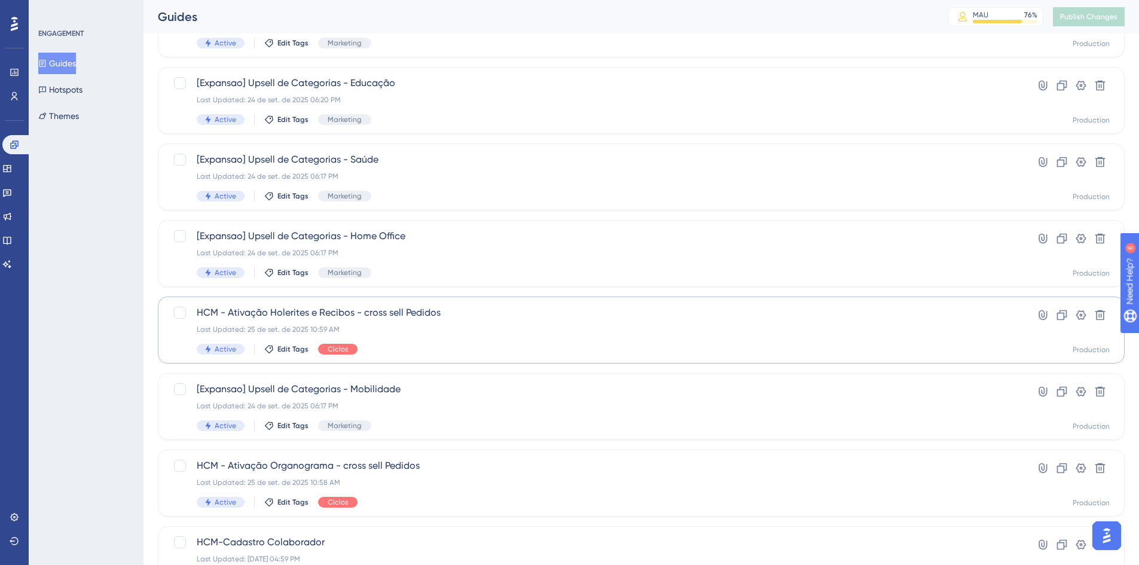
scroll to position [179, 0]
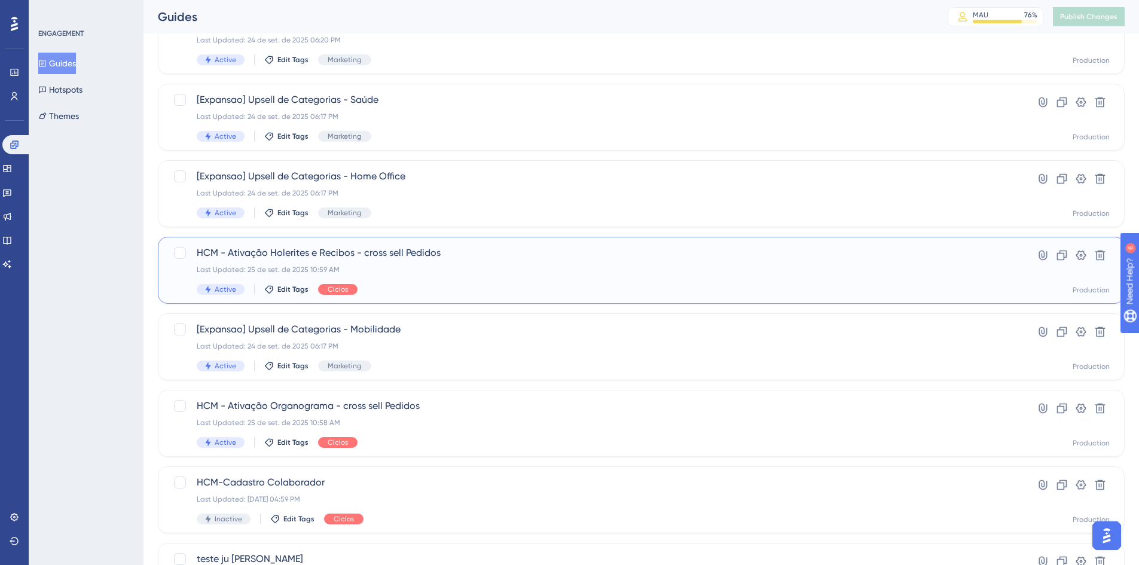
click at [371, 258] on span "HCM - Ativação Holerites e Recibos - cross sell Pedidos" at bounding box center [593, 253] width 793 height 14
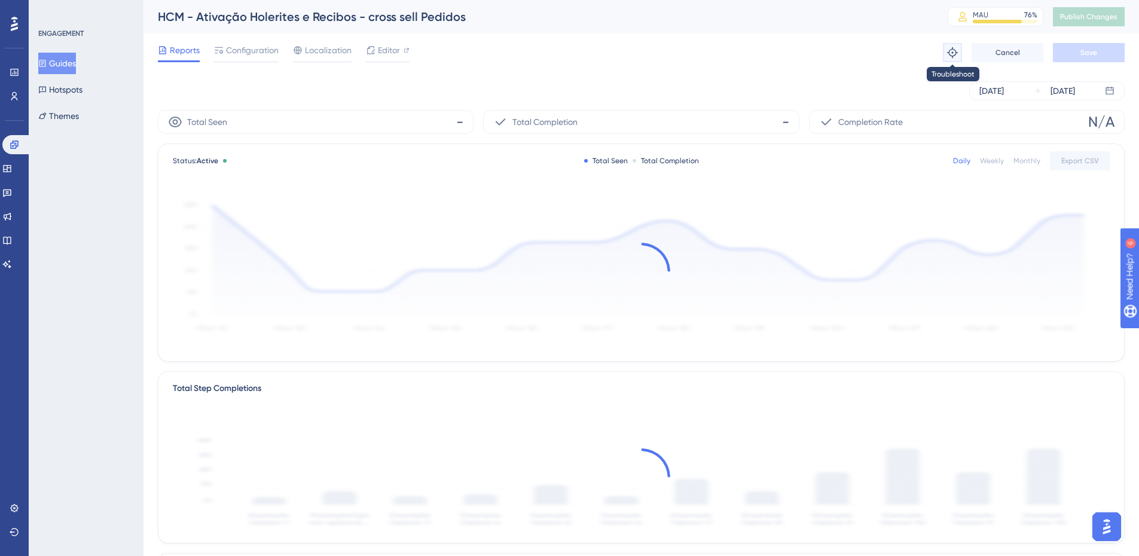
click at [951, 43] on button at bounding box center [951, 52] width 19 height 19
click at [241, 51] on span "Configuration" at bounding box center [252, 50] width 53 height 14
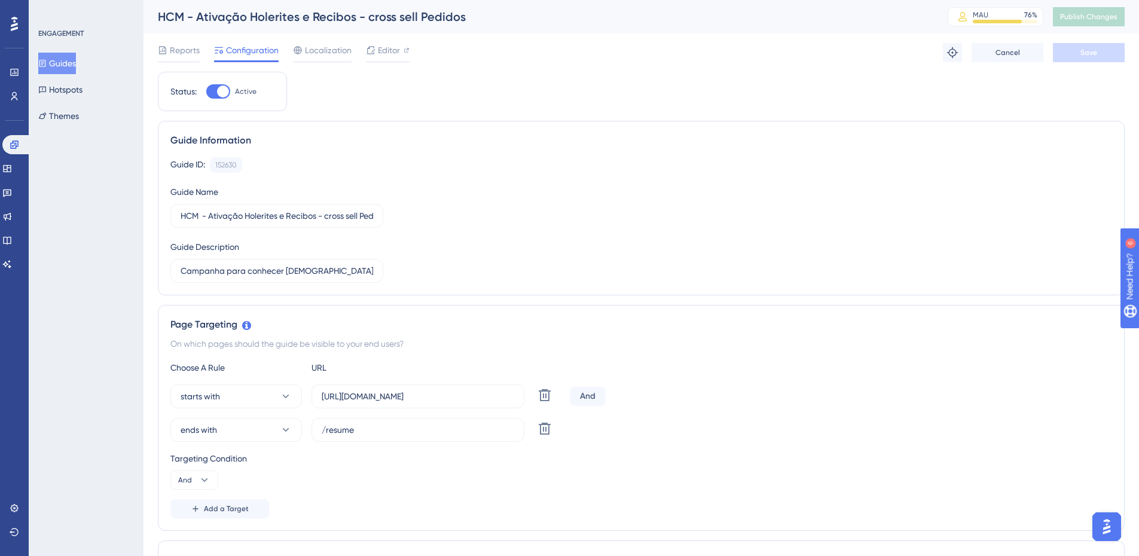
click at [46, 60] on icon at bounding box center [42, 63] width 7 height 7
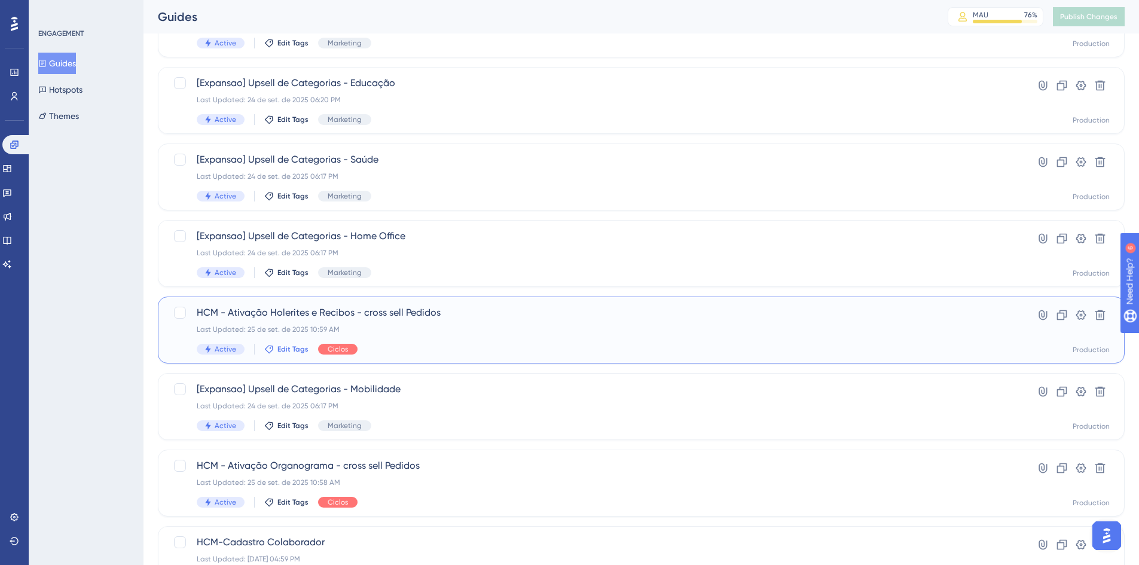
click at [290, 345] on span "Edit Tags" at bounding box center [292, 349] width 31 height 10
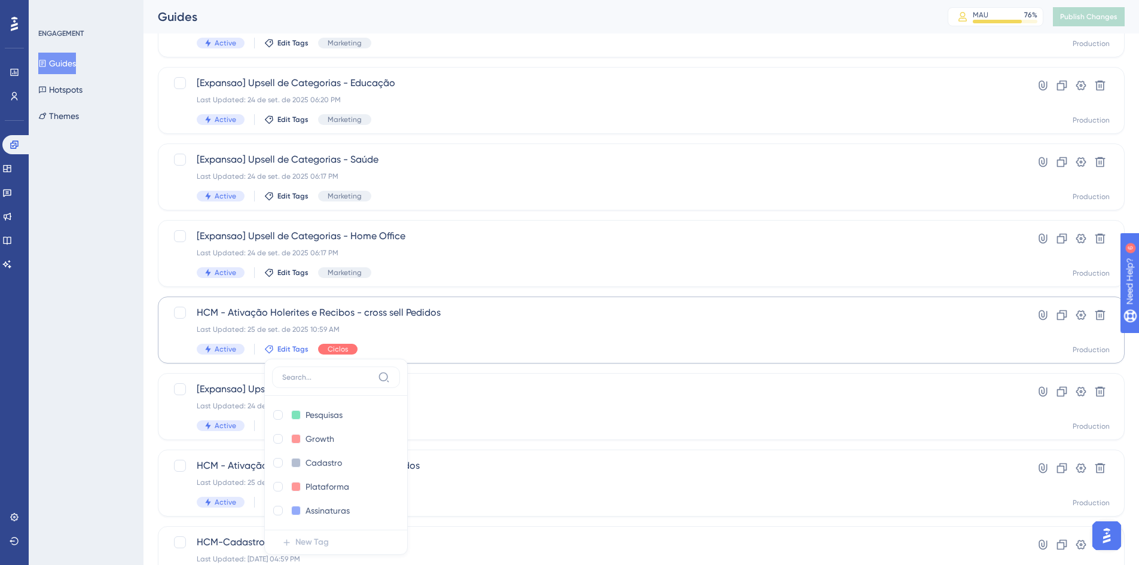
scroll to position [294, 0]
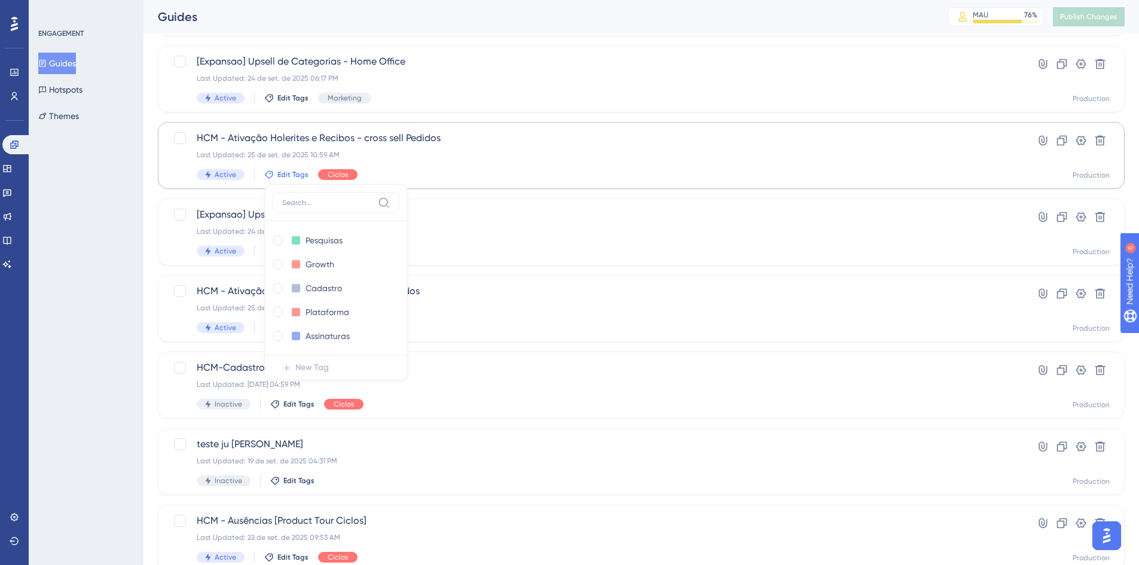
click at [323, 203] on input at bounding box center [327, 203] width 91 height 10
type input "p"
click at [125, 298] on div "ENGAGEMENT Guides Hotspots Themes" at bounding box center [86, 282] width 115 height 565
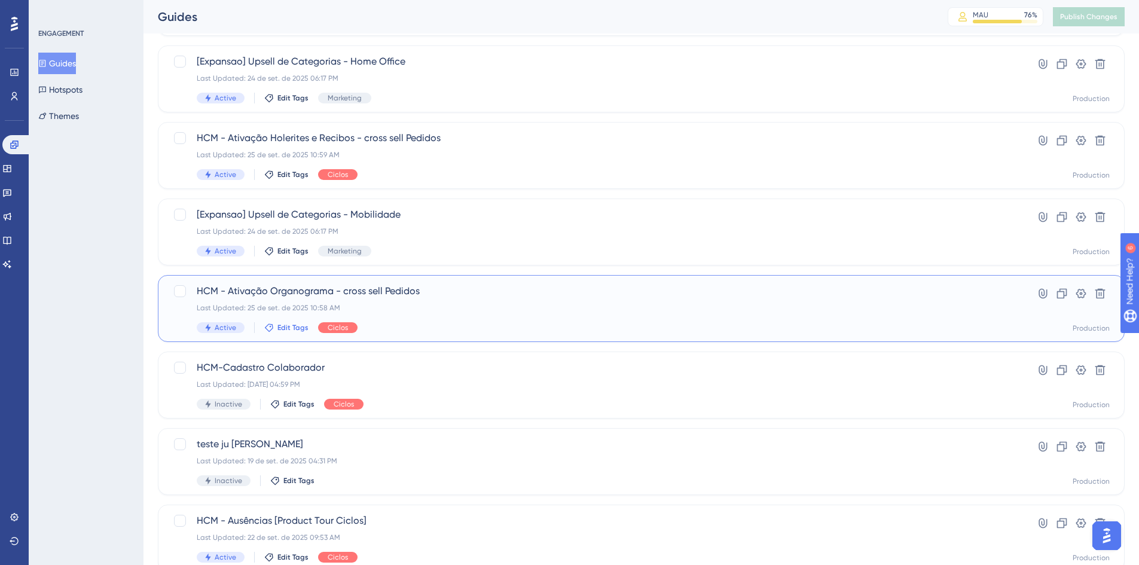
click at [280, 325] on span "Edit Tags" at bounding box center [292, 328] width 31 height 10
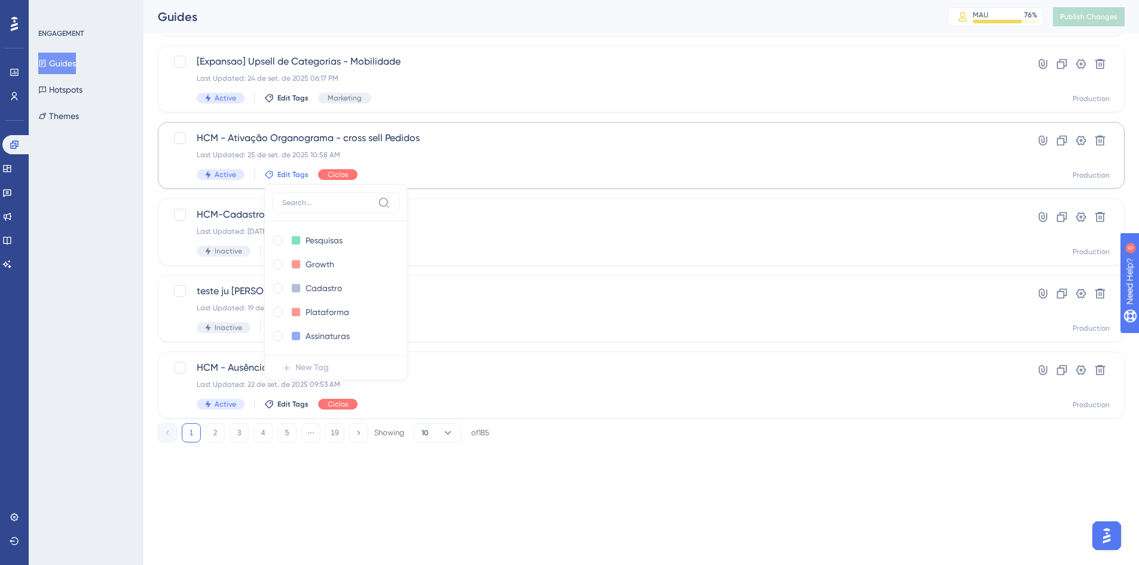
click at [328, 199] on input at bounding box center [327, 203] width 91 height 10
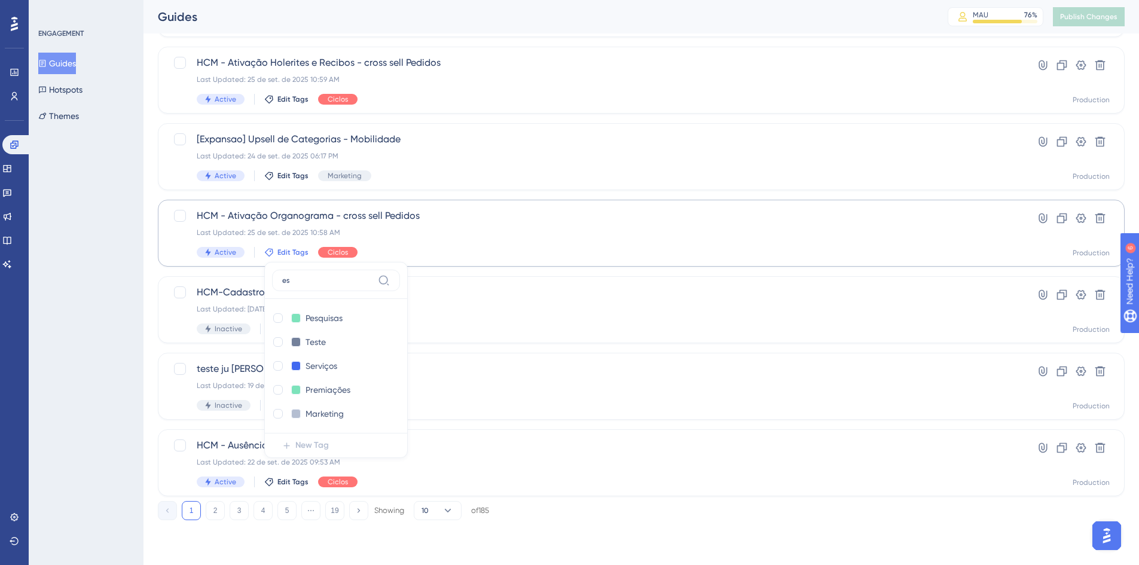
scroll to position [363, 0]
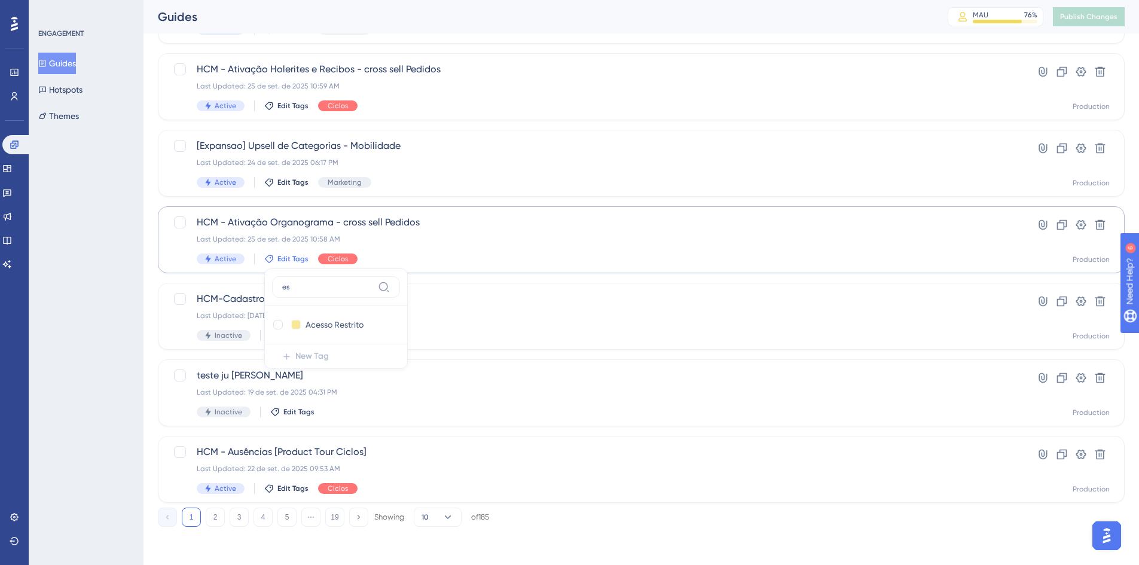
type input "e"
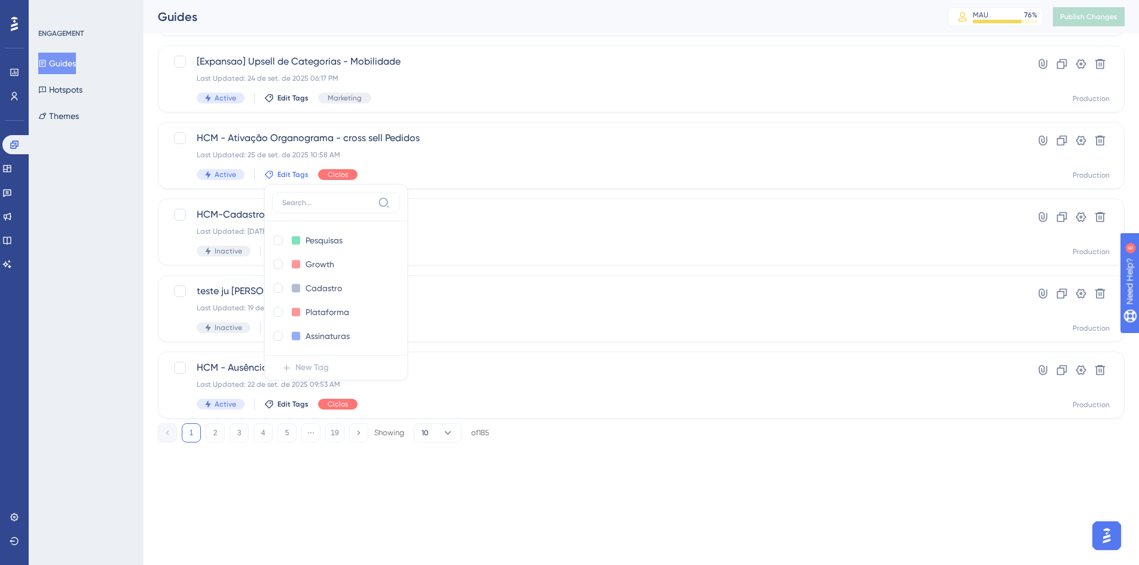
click at [146, 198] on div "Performance Users Engagement Widgets Feedback Product Updates Knowledge Base AI…" at bounding box center [640, 28] width 995 height 865
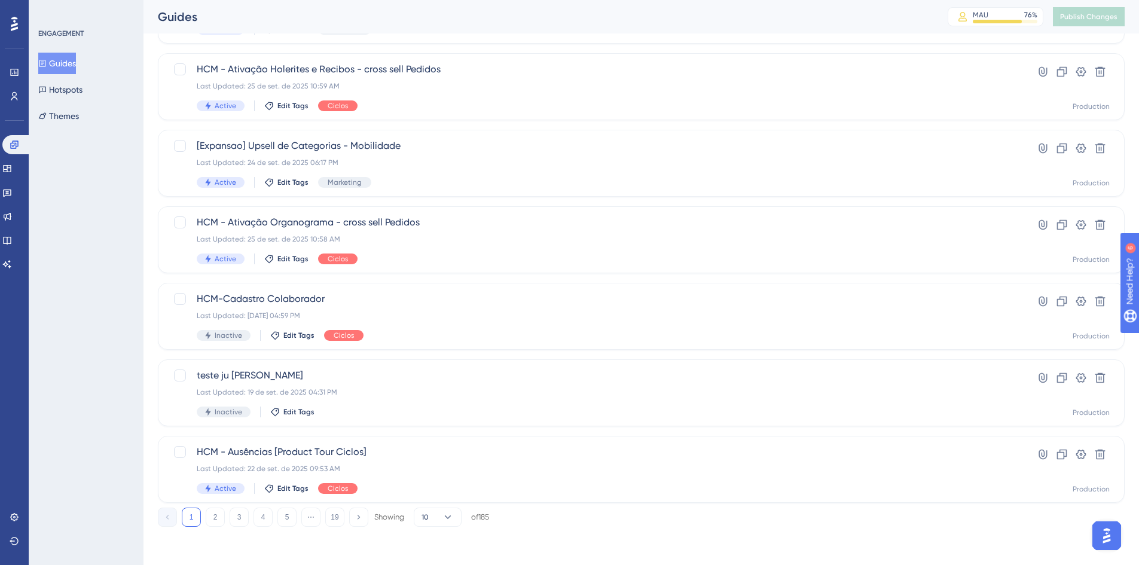
scroll to position [363, 0]
click at [284, 222] on span "HCM - Ativação Organograma - cross sell Pedidos" at bounding box center [593, 222] width 793 height 14
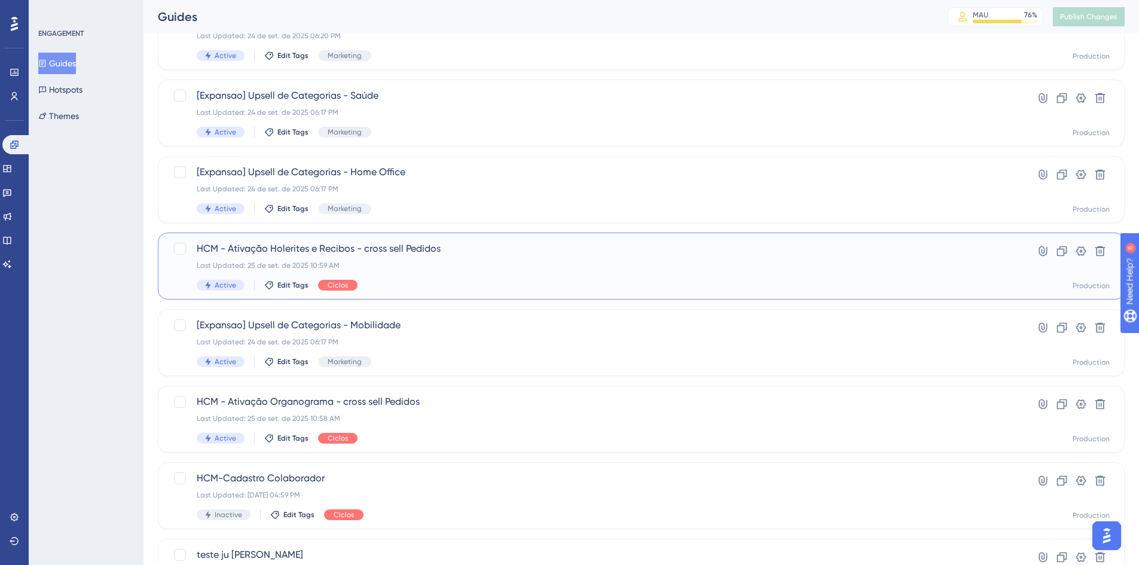
click at [334, 246] on span "HCM - Ativação Holerites e Recibos - cross sell Pedidos" at bounding box center [593, 248] width 793 height 14
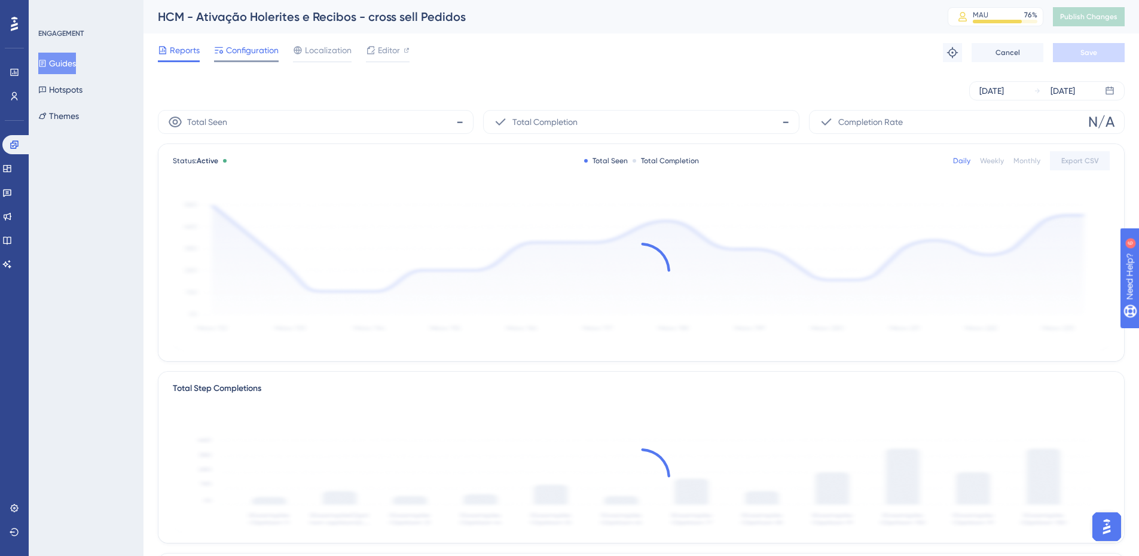
click at [253, 54] on span "Configuration" at bounding box center [252, 50] width 53 height 14
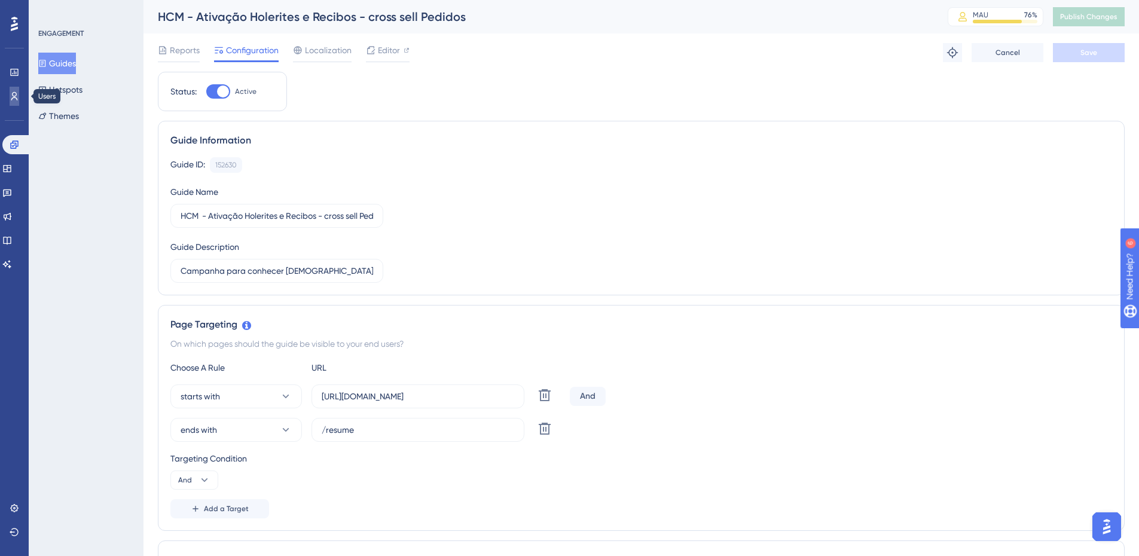
click at [14, 95] on icon at bounding box center [15, 96] width 10 height 10
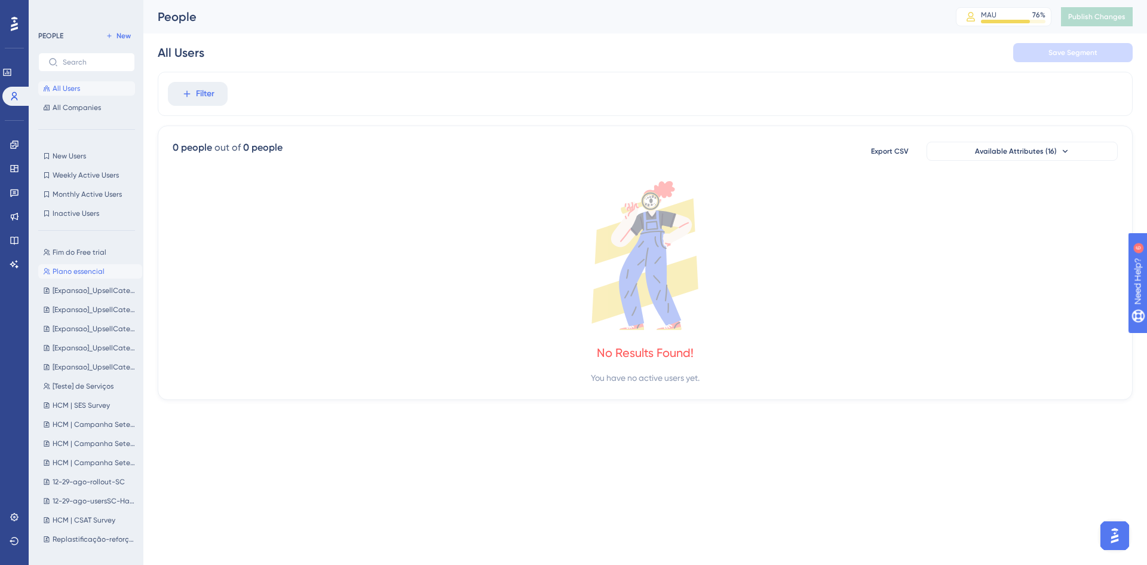
click at [83, 269] on span "Plano essencial" at bounding box center [79, 272] width 52 height 10
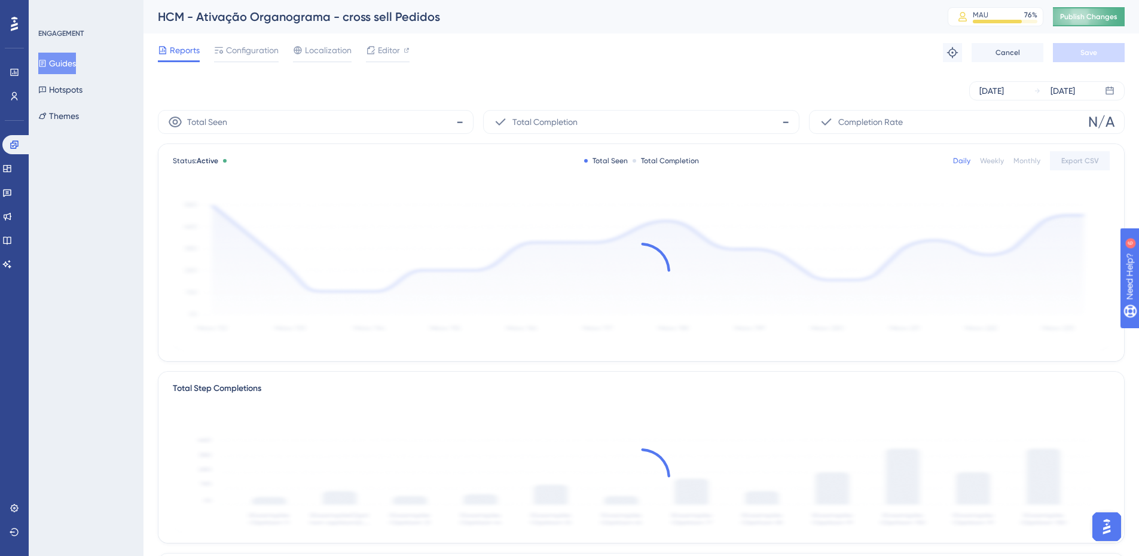
click at [1096, 16] on span "Publish Changes" at bounding box center [1088, 17] width 57 height 10
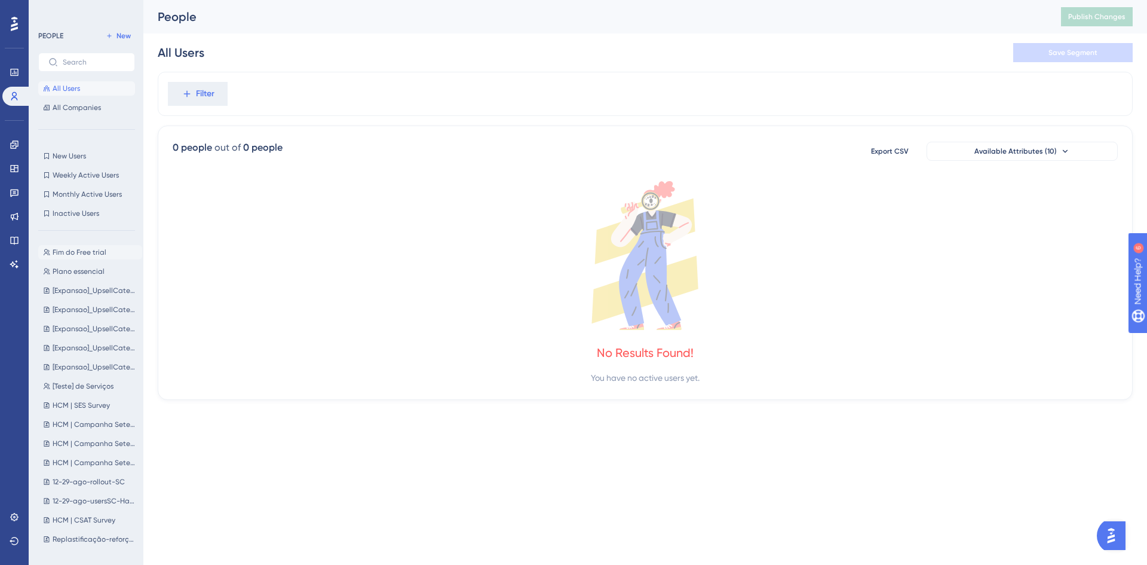
click at [96, 247] on button "Fim do Free trial Fim do Free trial" at bounding box center [90, 252] width 104 height 14
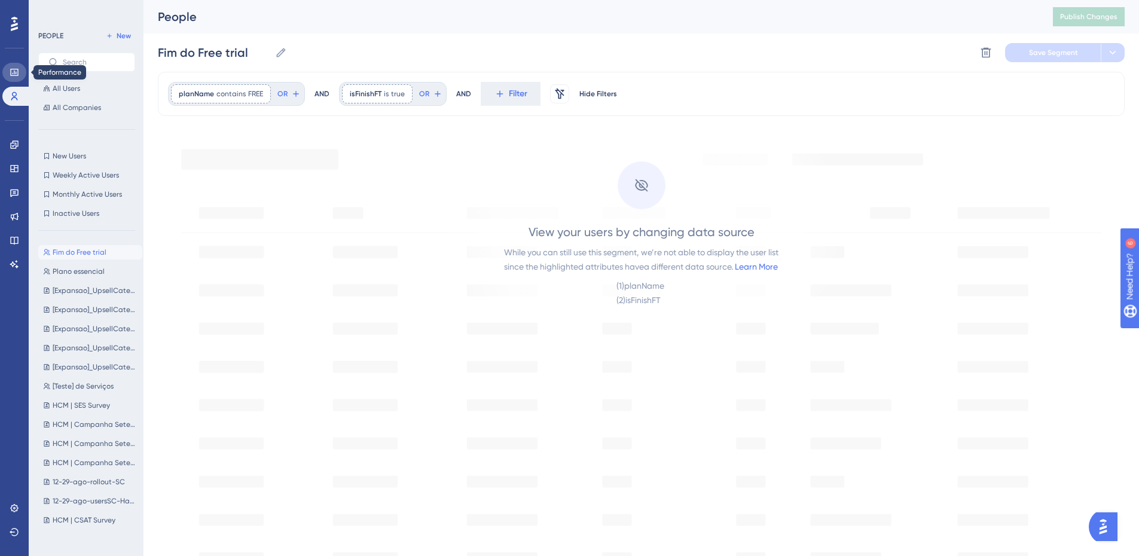
click at [14, 71] on icon at bounding box center [15, 73] width 10 height 10
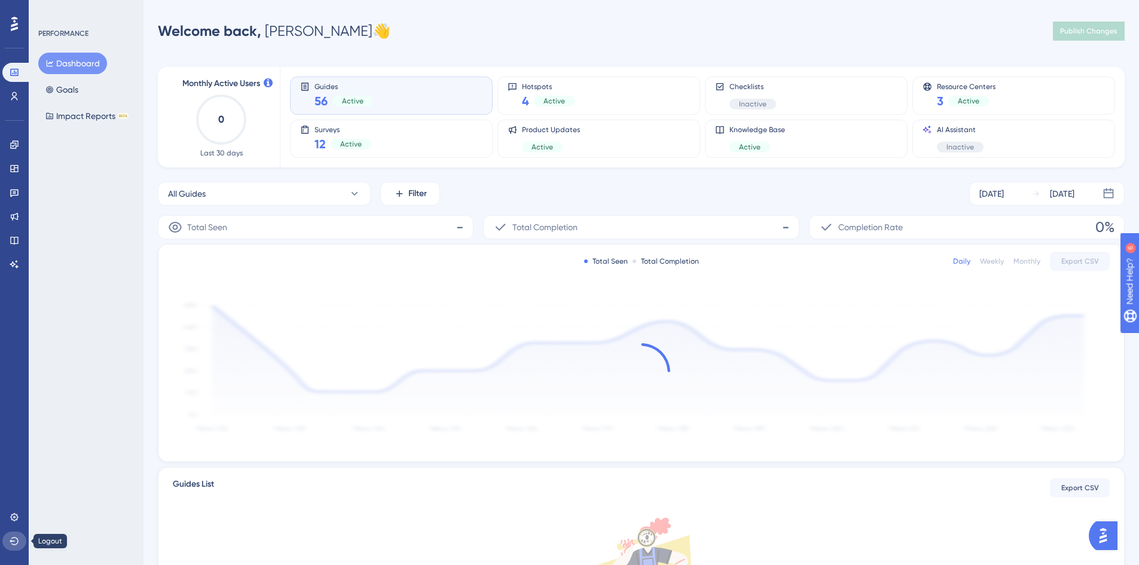
click at [14, 538] on icon at bounding box center [15, 541] width 10 height 10
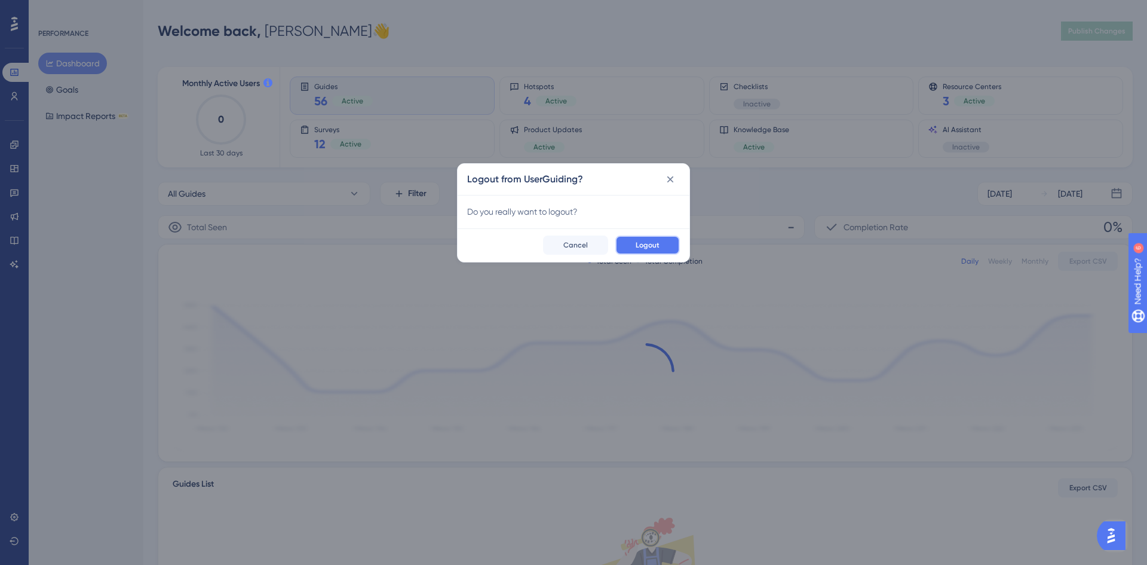
click at [657, 237] on button "Logout" at bounding box center [648, 244] width 65 height 19
